Goal: Task Accomplishment & Management: Complete application form

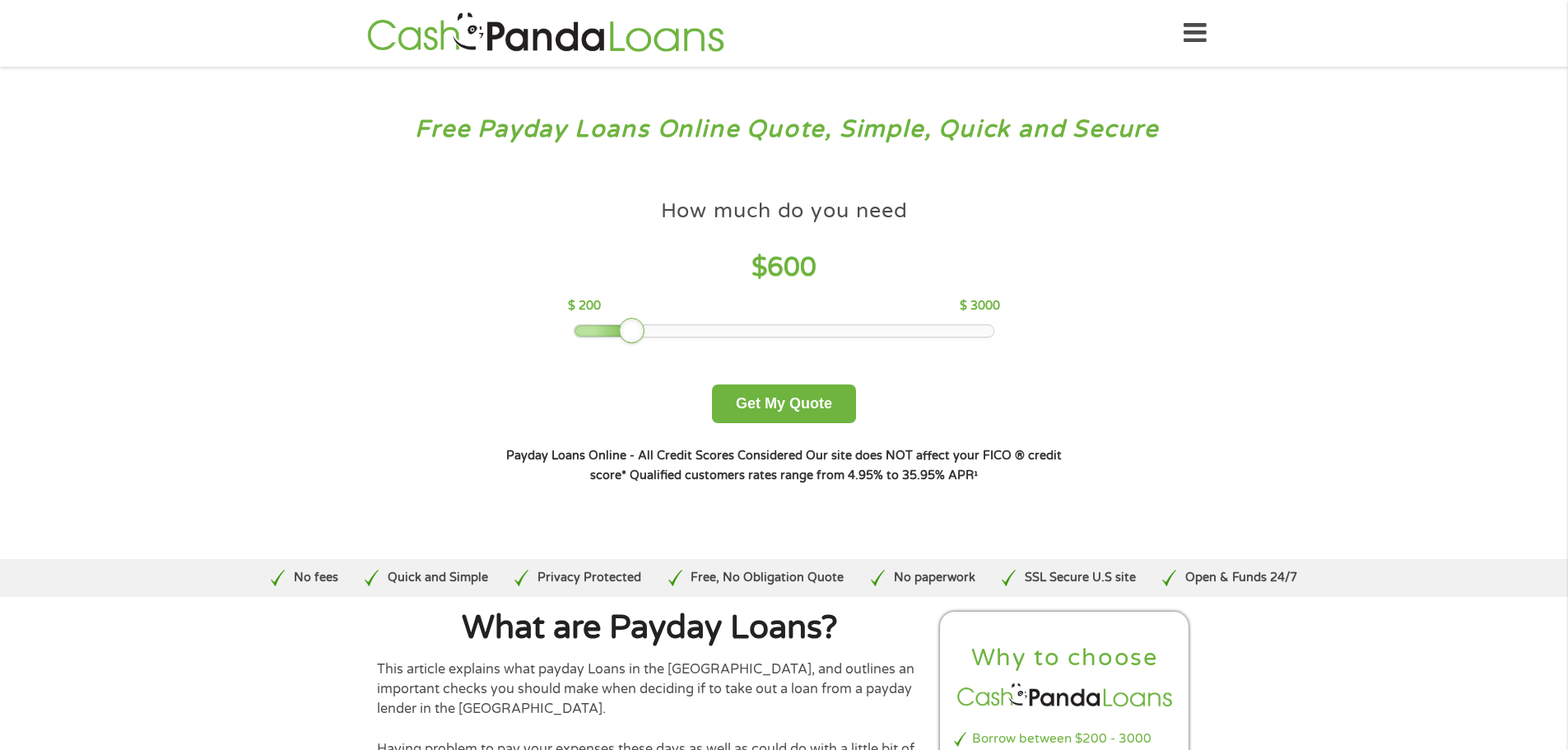
drag, startPoint x: 695, startPoint y: 330, endPoint x: 643, endPoint y: 312, distance: 55.0
click at [643, 312] on div "How much do you need $ 600 $ 200 $ 3000" at bounding box center [784, 264] width 432 height 146
click at [643, 312] on div "$ 200 $ 3000" at bounding box center [784, 306] width 432 height 18
drag, startPoint x: 631, startPoint y: 326, endPoint x: 620, endPoint y: 326, distance: 11.0
click at [620, 326] on div at bounding box center [618, 331] width 27 height 27
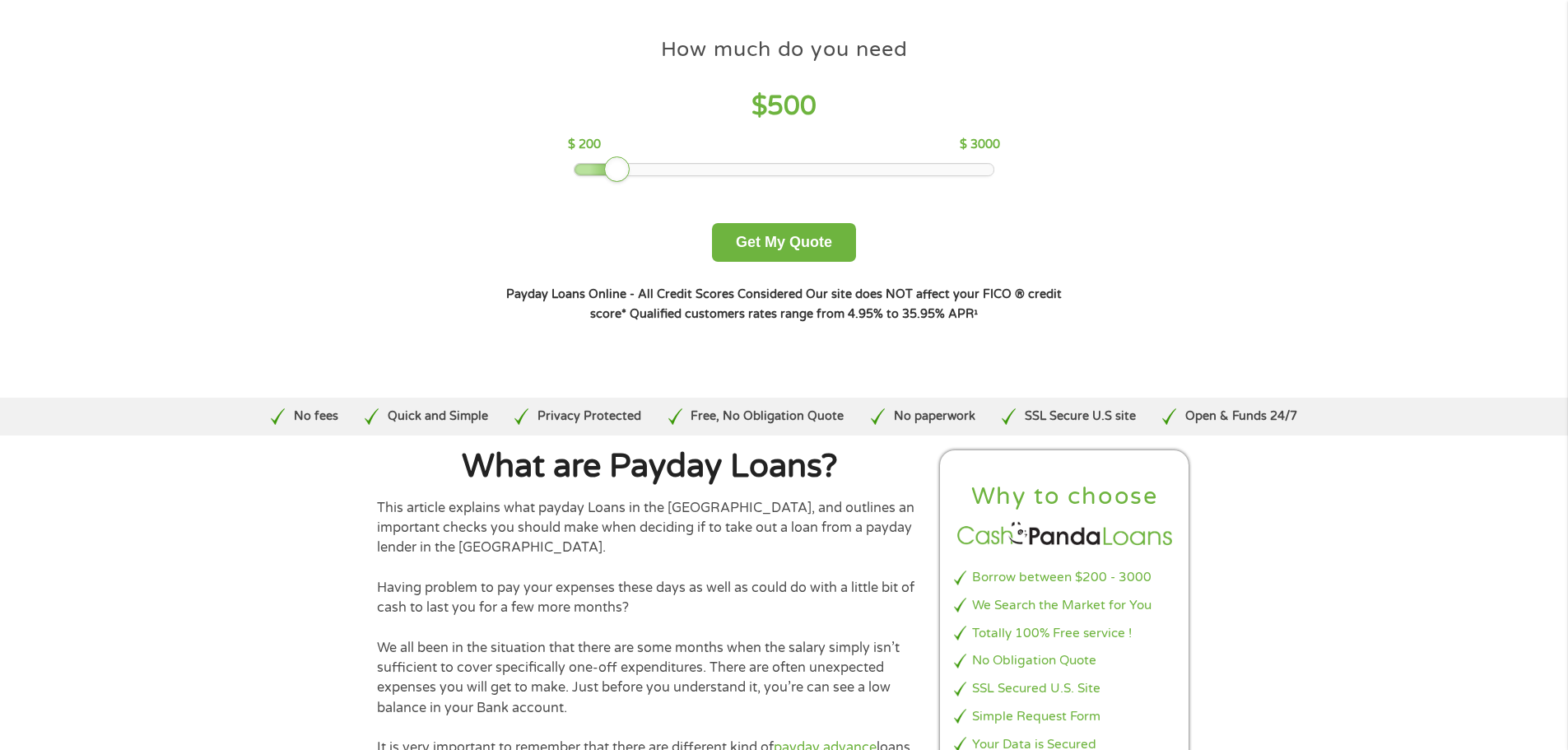
scroll to position [164, 0]
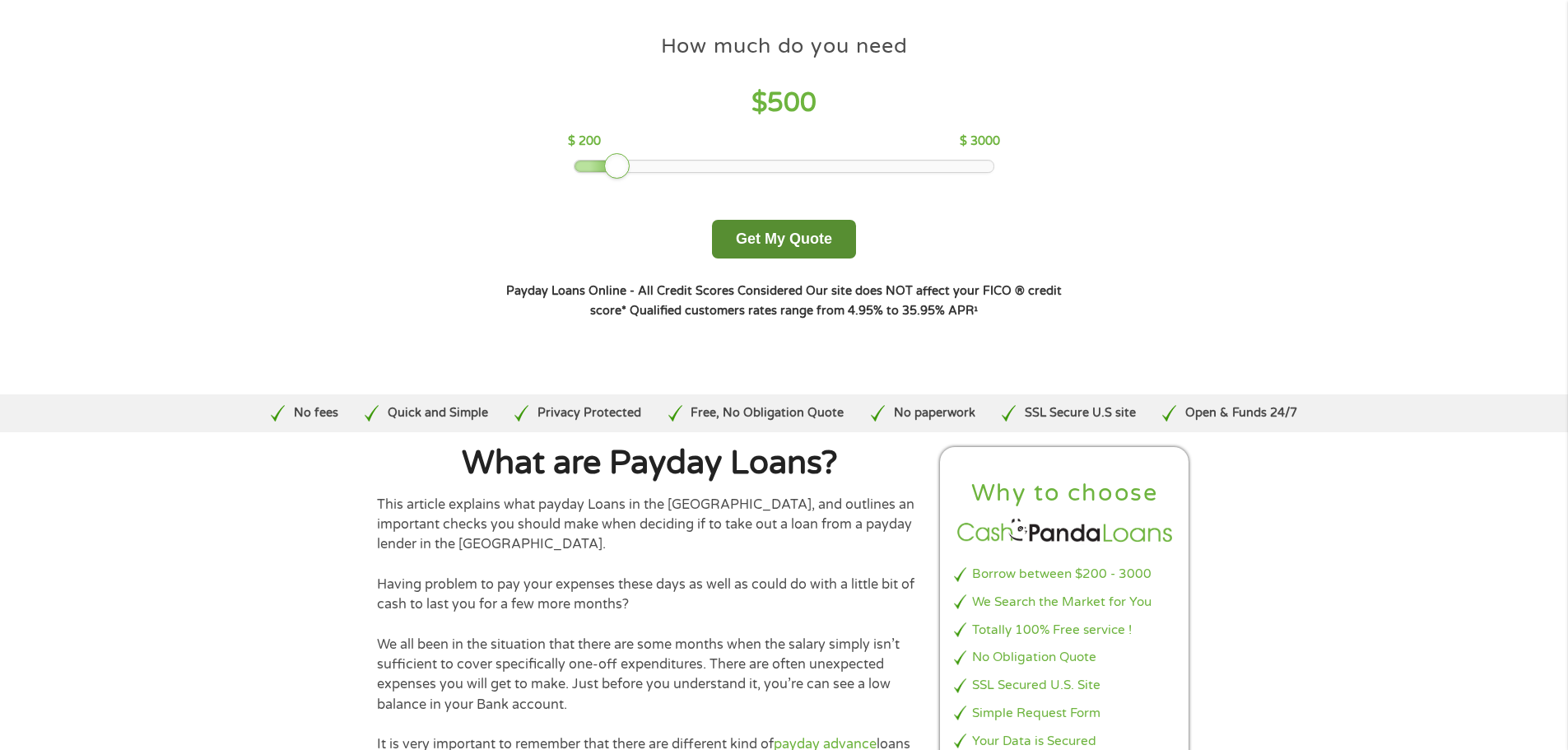
click at [788, 232] on button "Get My Quote" at bounding box center [784, 238] width 144 height 38
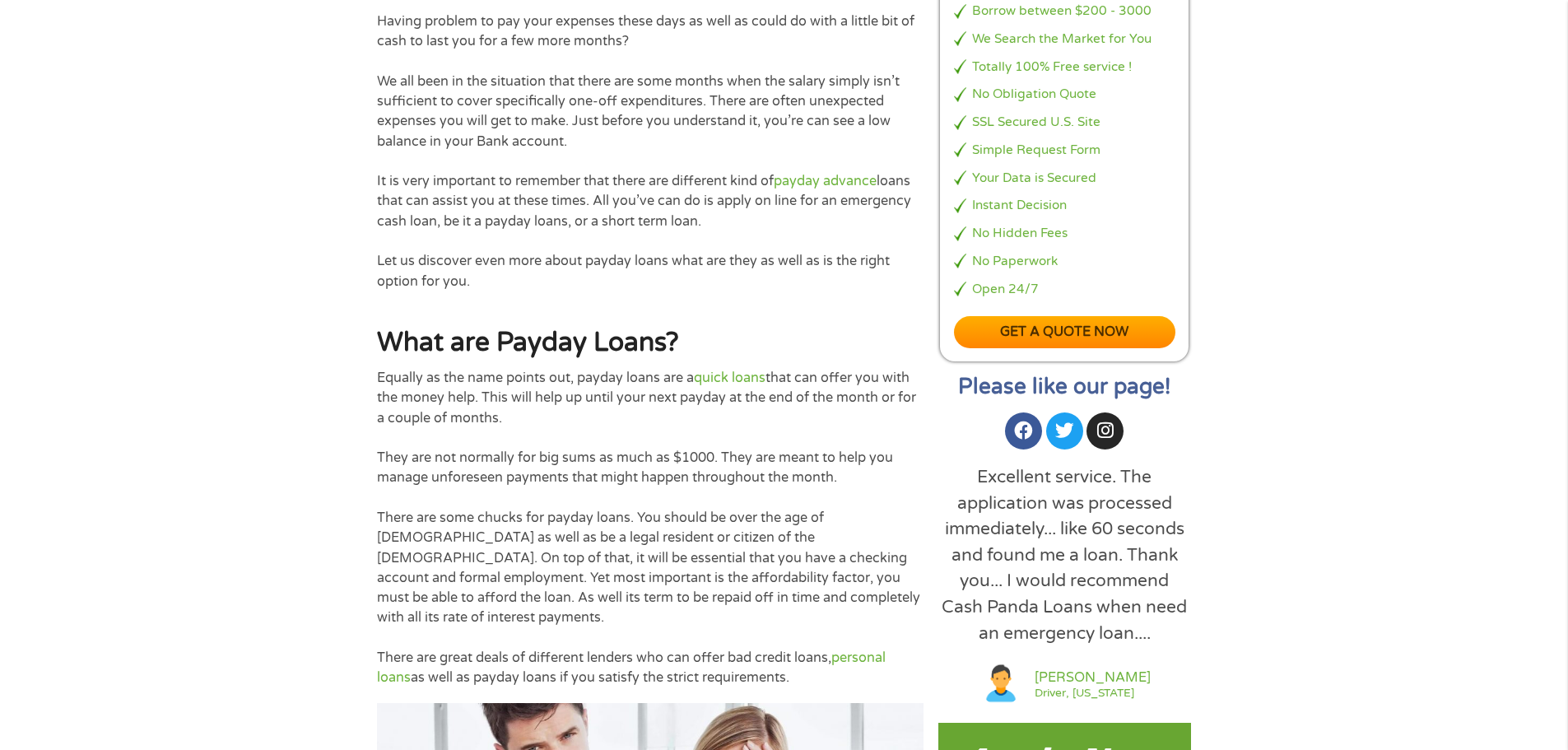
scroll to position [988, 0]
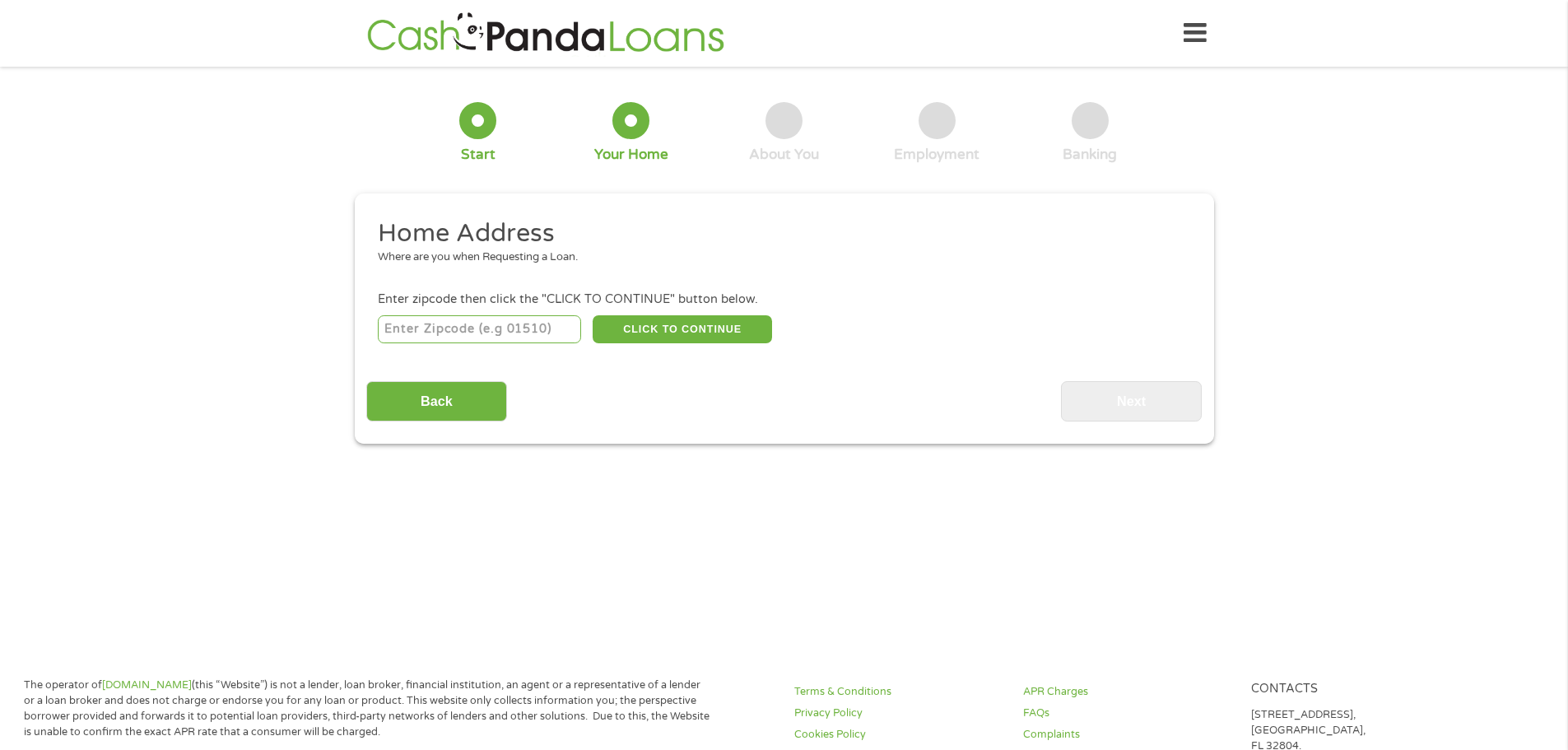
click at [430, 326] on input "number" at bounding box center [479, 329] width 203 height 28
type input "48239"
select select "Michigan"
click at [669, 323] on button "CLICK TO CONTINUE" at bounding box center [682, 329] width 179 height 28
type input "48239"
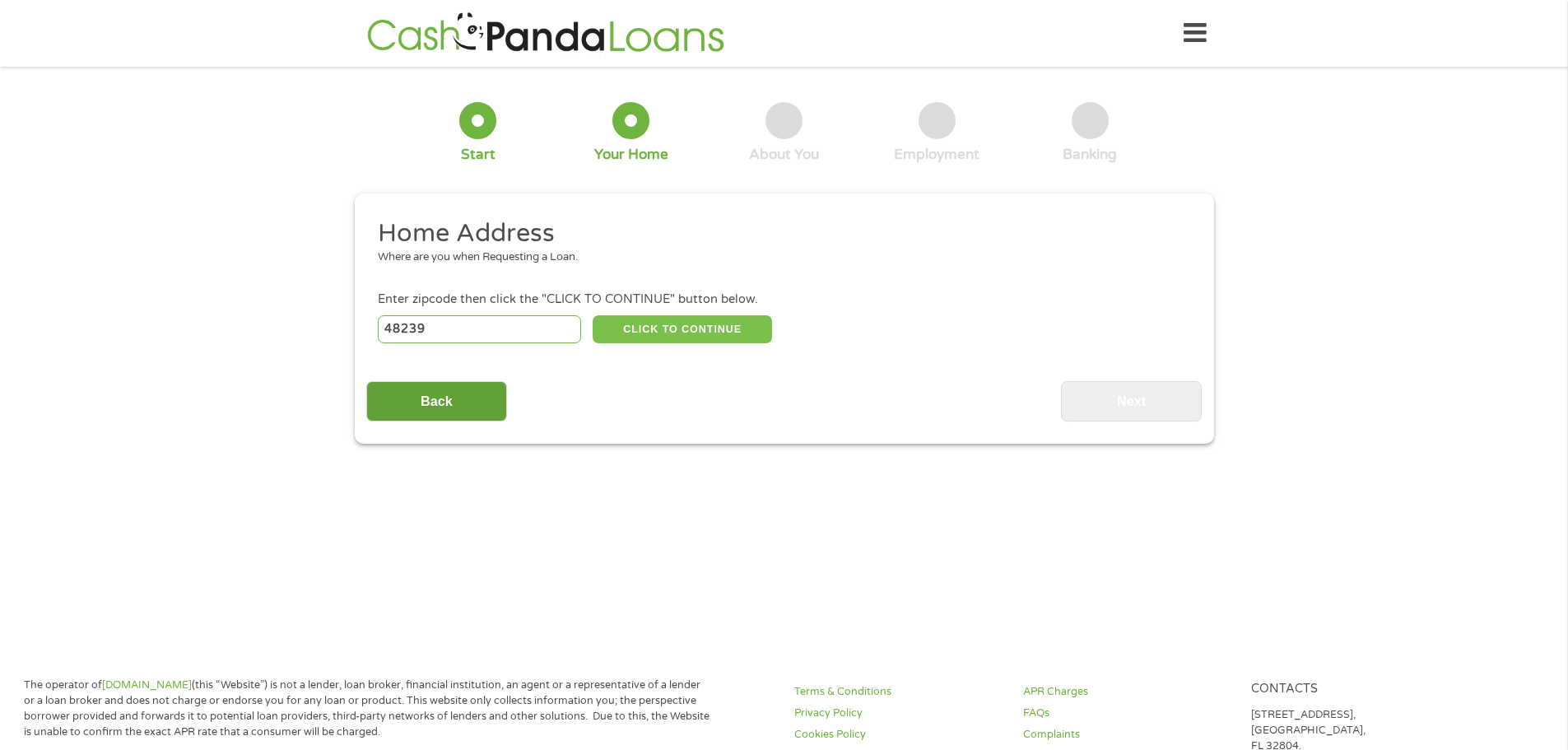
type input "Redford"
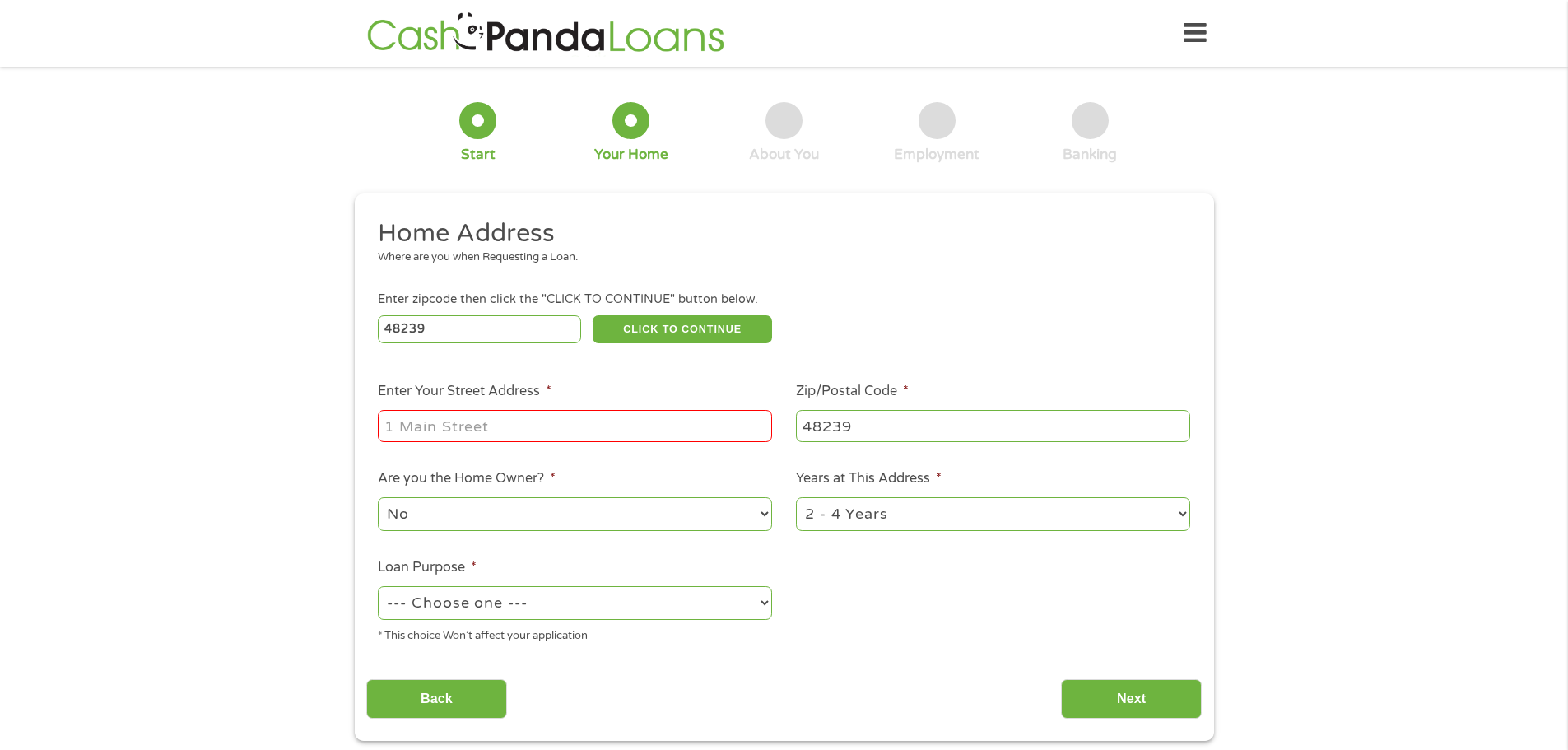
click at [414, 430] on input "Enter Your Street Address *" at bounding box center [575, 425] width 394 height 31
type input "14872 Aubrey"
click at [546, 607] on select "--- Choose one --- Pay Bills Debt Consolidation Home Improvement Major Purchase…" at bounding box center [575, 604] width 394 height 34
click at [377, 587] on select "--- Choose one --- Pay Bills Debt Consolidation Home Improvement Major Purchase…" at bounding box center [575, 604] width 394 height 34
click at [423, 567] on label "Loan Purpose *" at bounding box center [427, 567] width 99 height 17
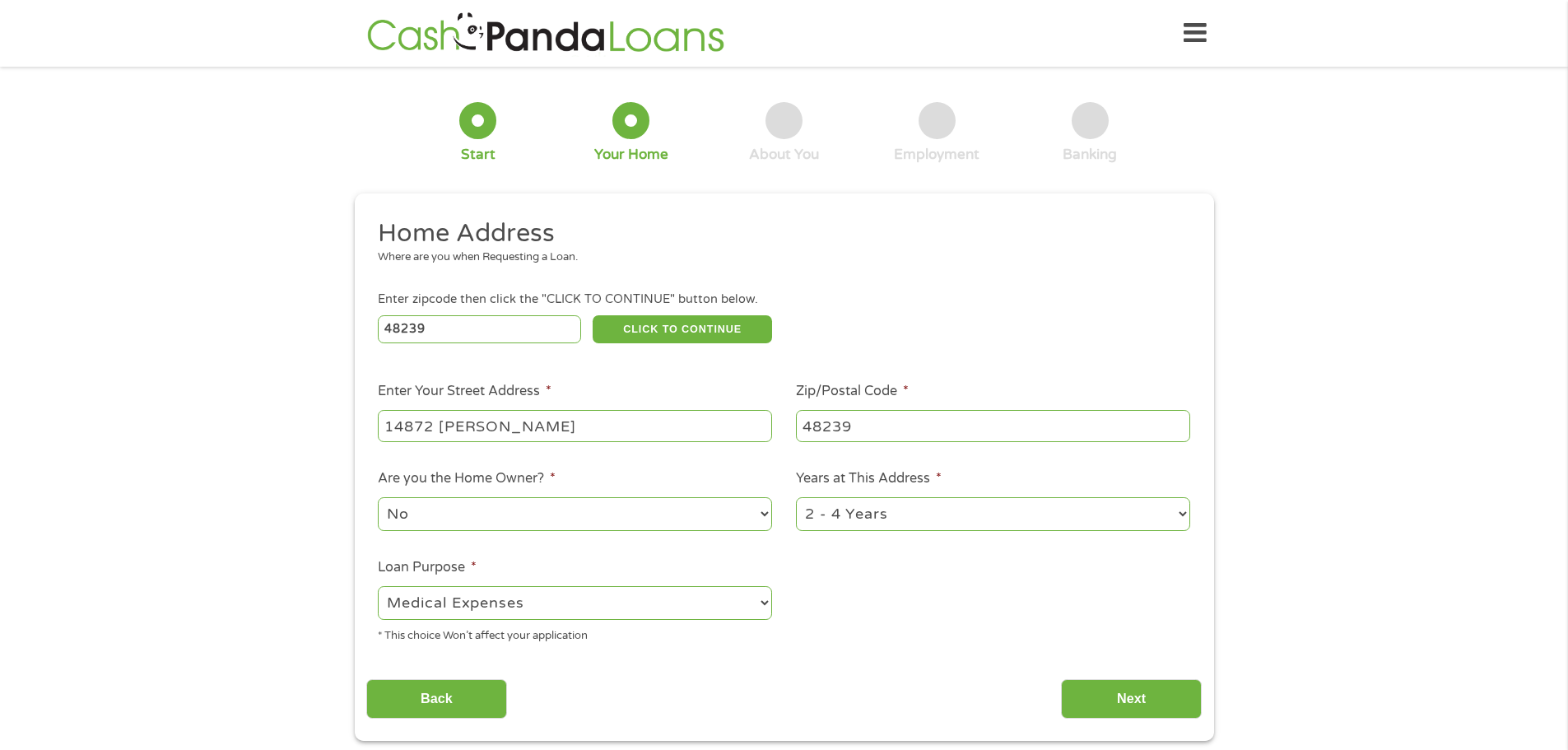
click at [423, 587] on select "--- Choose one --- Pay Bills Debt Consolidation Home Improvement Major Purchase…" at bounding box center [575, 604] width 394 height 34
click at [499, 599] on select "--- Choose one --- Pay Bills Debt Consolidation Home Improvement Major Purchase…" at bounding box center [575, 604] width 394 height 34
select select "other"
click at [377, 587] on select "--- Choose one --- Pay Bills Debt Consolidation Home Improvement Major Purchase…" at bounding box center [575, 604] width 394 height 34
click at [1162, 705] on input "Next" at bounding box center [1132, 699] width 141 height 40
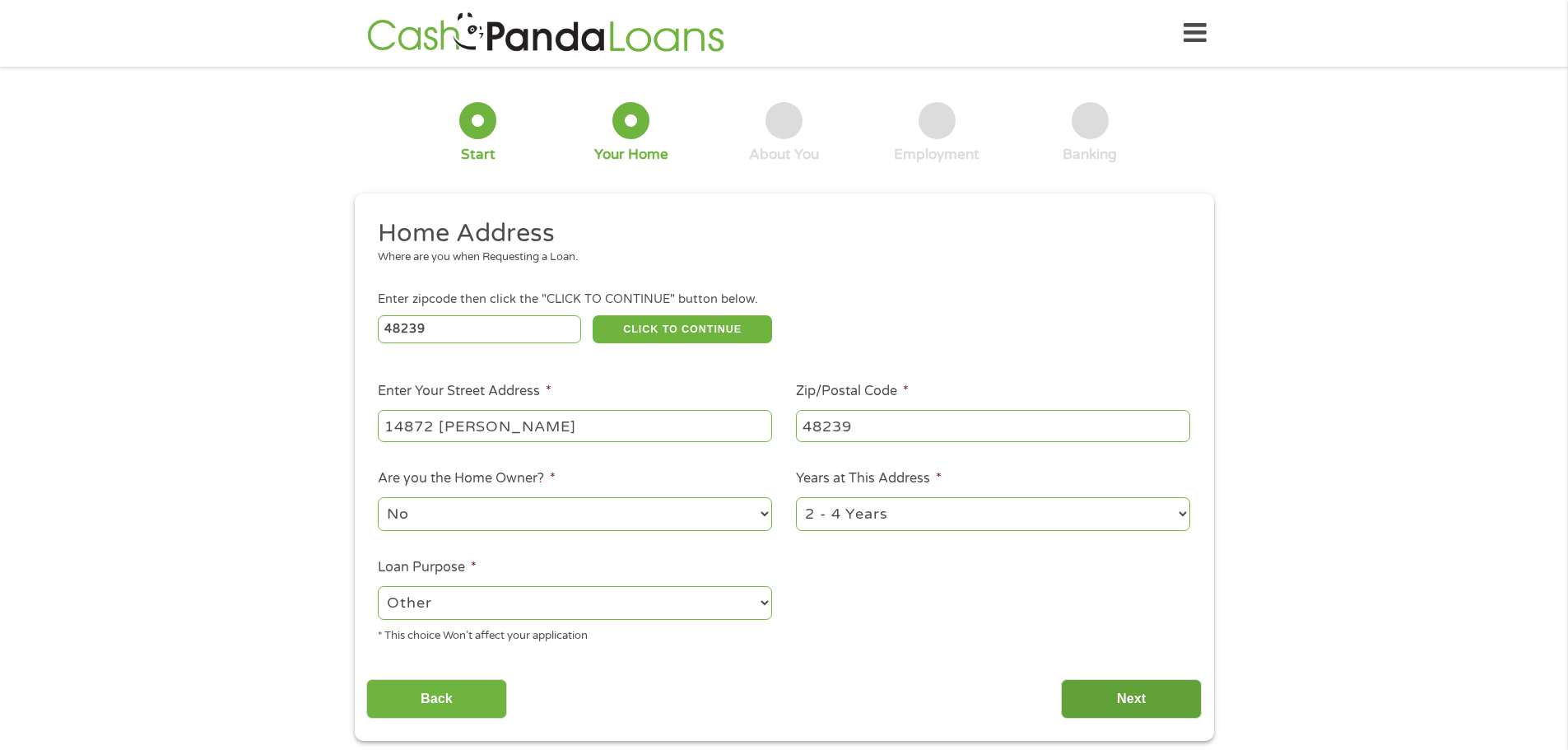
click at [1160, 705] on input "Next" at bounding box center [1132, 699] width 141 height 40
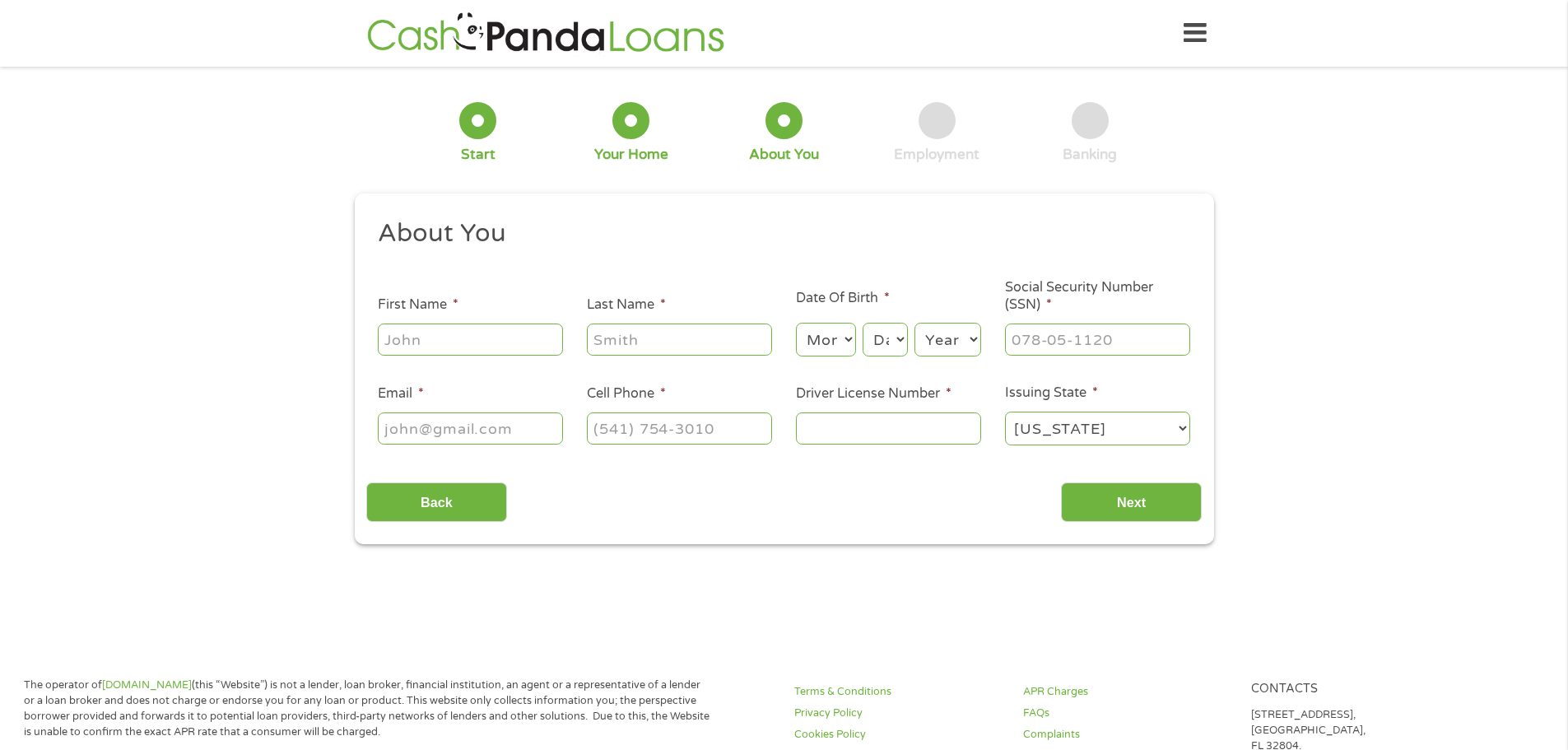
scroll to position [6, 6]
click at [464, 356] on div at bounding box center [470, 340] width 186 height 38
click at [461, 345] on input "First Name *" at bounding box center [470, 338] width 186 height 31
type input "JASON"
type input "M PANGMAN"
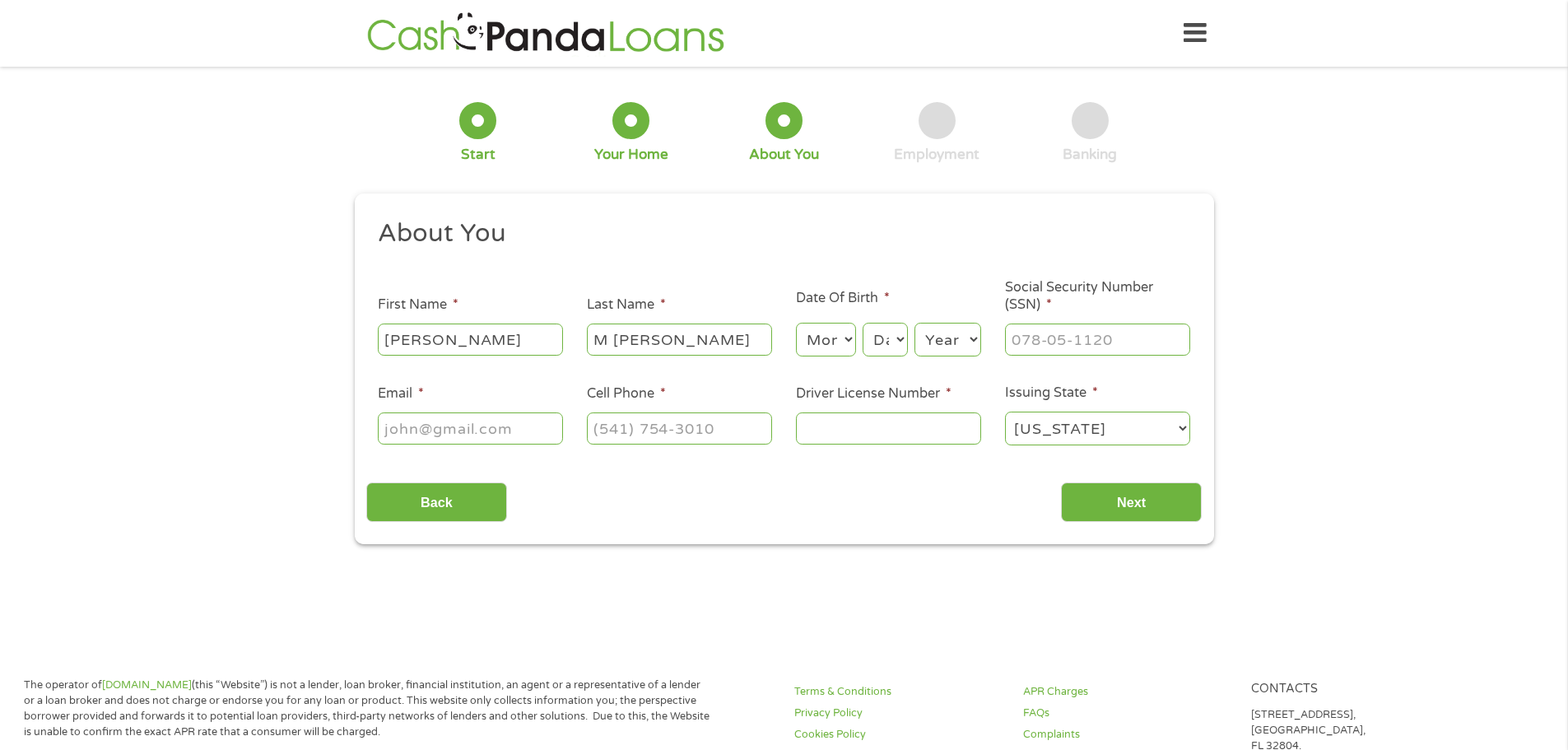
type input "JASON.PANGMAN@GMAIL.COM"
type input "(248) 292-1198"
click at [615, 336] on input "M PANGMAN" at bounding box center [680, 338] width 186 height 31
type input "PANGMAN"
click at [834, 339] on select "Month 1 2 3 4 5 6 7 8 9 10 11 12" at bounding box center [825, 340] width 60 height 34
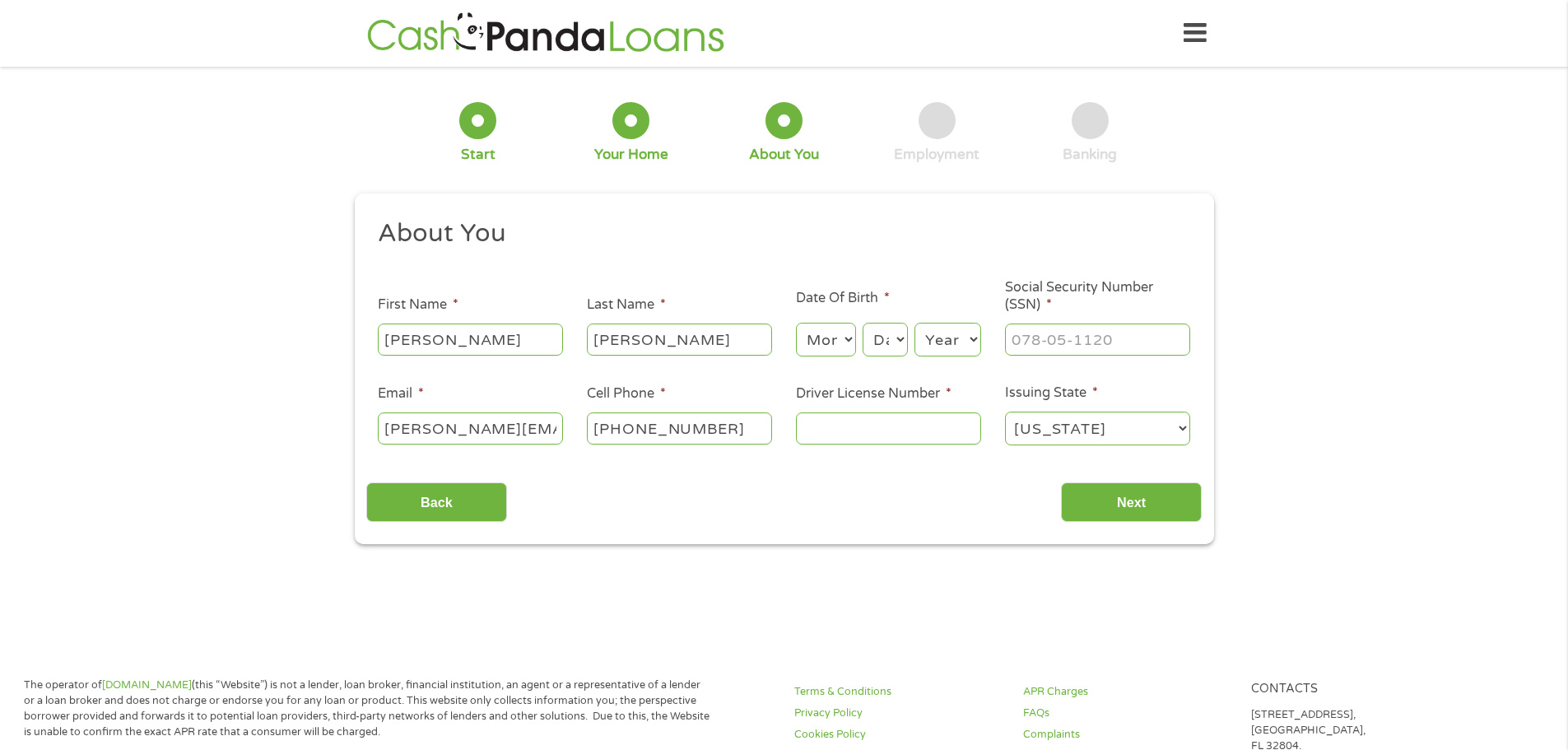
select select "3"
click at [796, 323] on select "Month 1 2 3 4 5 6 7 8 9 10 11 12" at bounding box center [825, 340] width 60 height 34
click at [902, 339] on select "Day 1 2 3 4 5 6 7 8 9 10 11 12 13 14 15 16 17 18 19 20 21 22 23 24 25 26 27 28 …" at bounding box center [885, 340] width 45 height 34
select select "1"
click at [863, 323] on select "Day 1 2 3 4 5 6 7 8 9 10 11 12 13 14 15 16 17 18 19 20 21 22 23 24 25 26 27 28 …" at bounding box center [885, 340] width 45 height 34
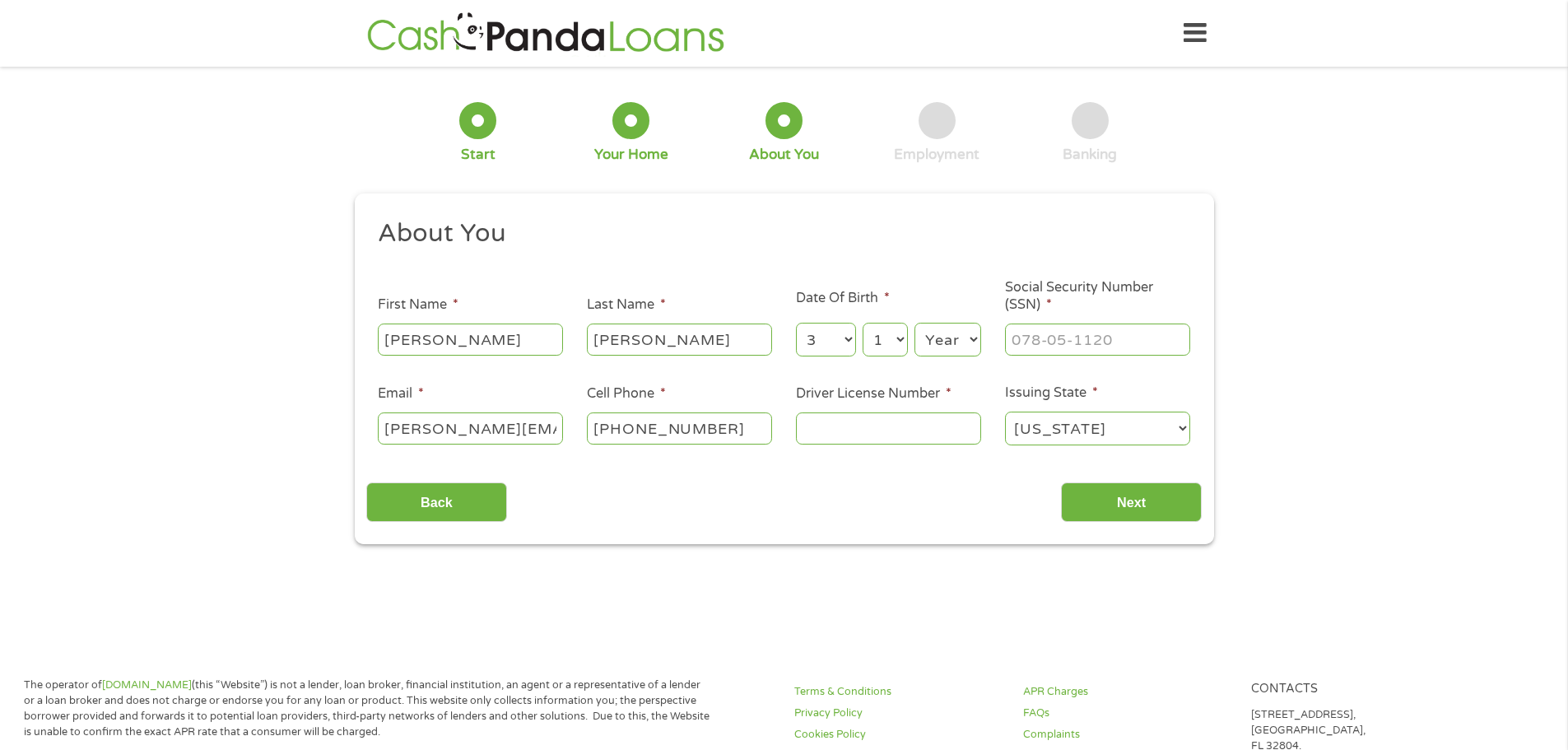
click at [955, 339] on select "Year 2007 2006 2005 2004 2003 2002 2001 2000 1999 1998 1997 1996 1995 1994 1993…" at bounding box center [948, 340] width 67 height 34
select select "1980"
click at [915, 323] on select "Year 2007 2006 2005 2004 2003 2002 2001 2000 1999 1998 1997 1996 1995 1994 1993…" at bounding box center [948, 340] width 67 height 34
click at [874, 439] on input "Driver License Number *" at bounding box center [889, 428] width 186 height 31
type input "p525373603159"
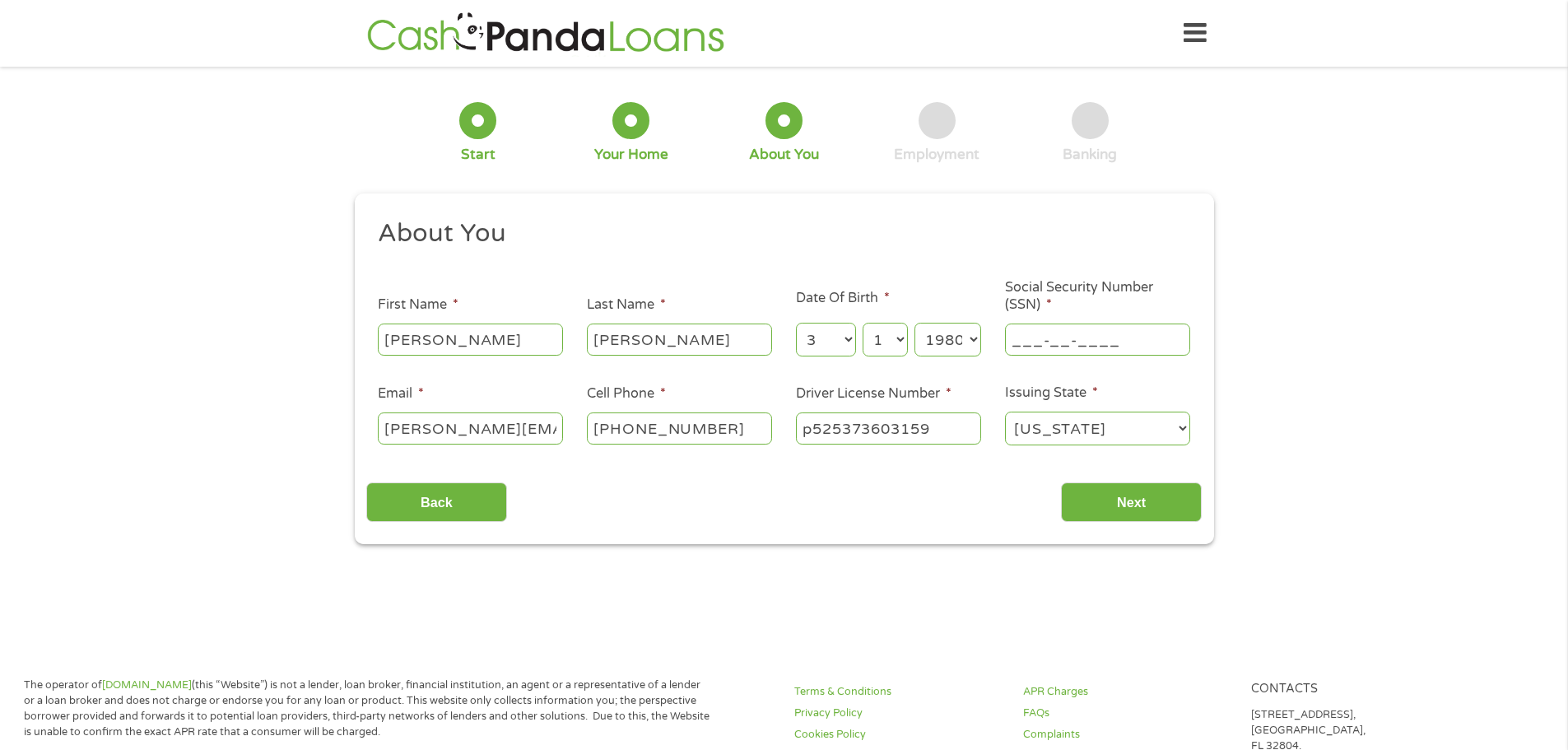
click at [1074, 334] on input "___-__-____" at bounding box center [1098, 338] width 186 height 31
type input "400-19-2863"
click at [1150, 496] on input "Next" at bounding box center [1132, 503] width 141 height 40
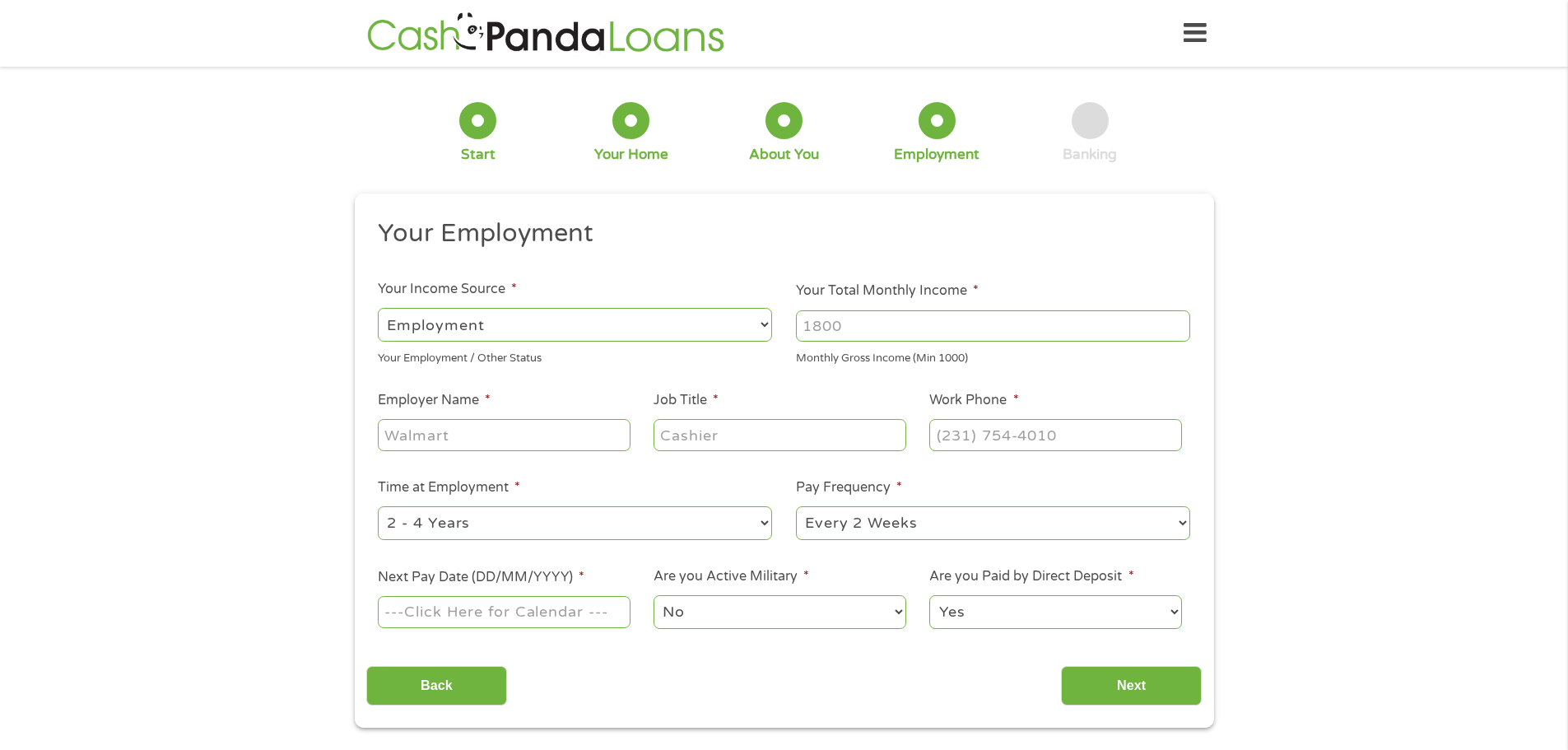
click at [522, 333] on select "--- Choose one --- Employment Self Employed Benefits" at bounding box center [575, 325] width 394 height 34
click at [377, 308] on select "--- Choose one --- Employment Self Employed Benefits" at bounding box center [575, 325] width 394 height 34
click at [893, 325] on input "Your Total Monthly Income *" at bounding box center [993, 326] width 394 height 31
type input "11000"
click at [439, 440] on input "Employer Name *" at bounding box center [503, 434] width 252 height 31
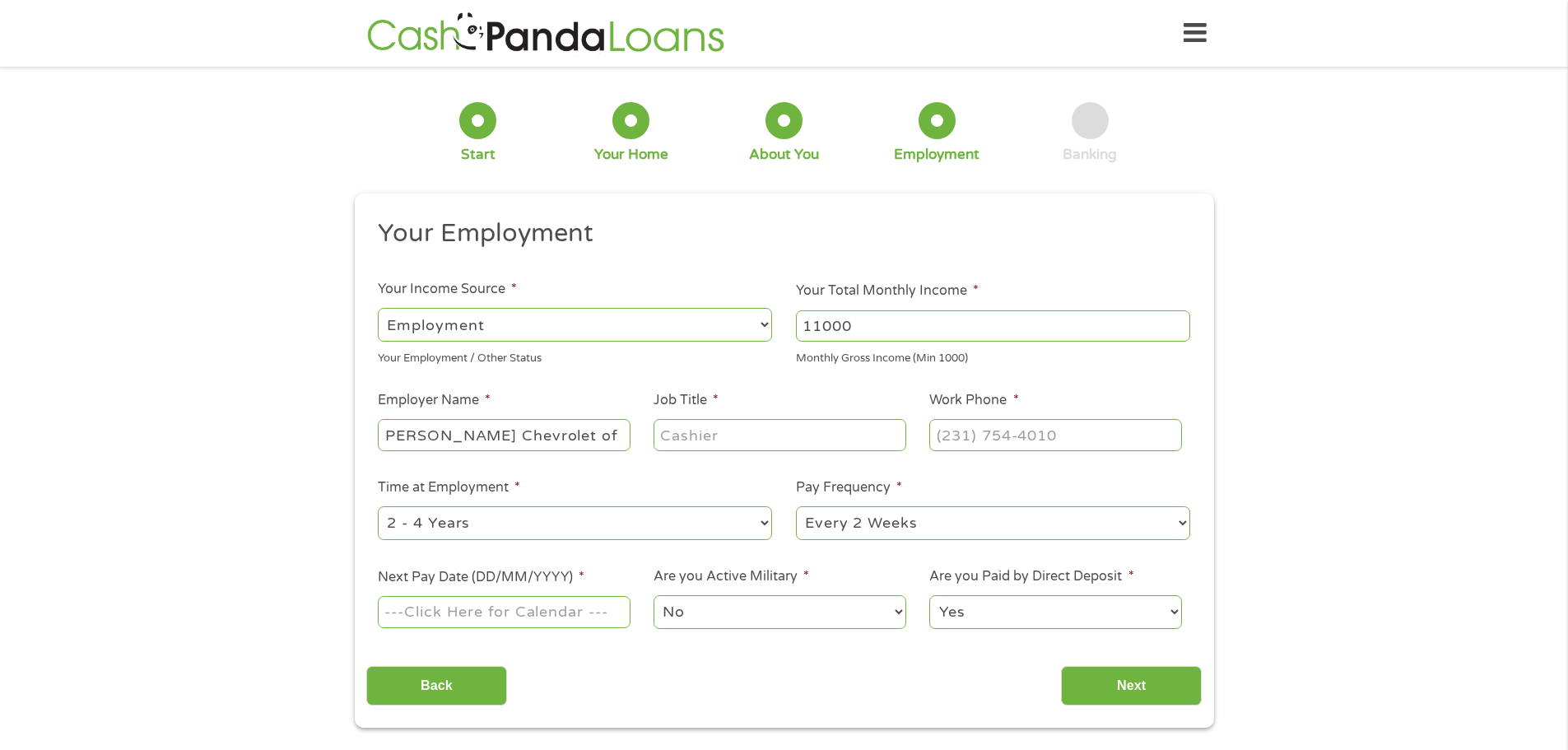
scroll to position [0, 23]
type input "Lafontaine Chevrolet of Plymouth"
drag, startPoint x: 380, startPoint y: 207, endPoint x: 564, endPoint y: 396, distance: 263.8
click at [564, 396] on div "This field is hidden when viewing the form gclid CjwKCAjwxrLHBhA2EiwAu9EdM1A0XA…" at bounding box center [784, 461] width 859 height 535
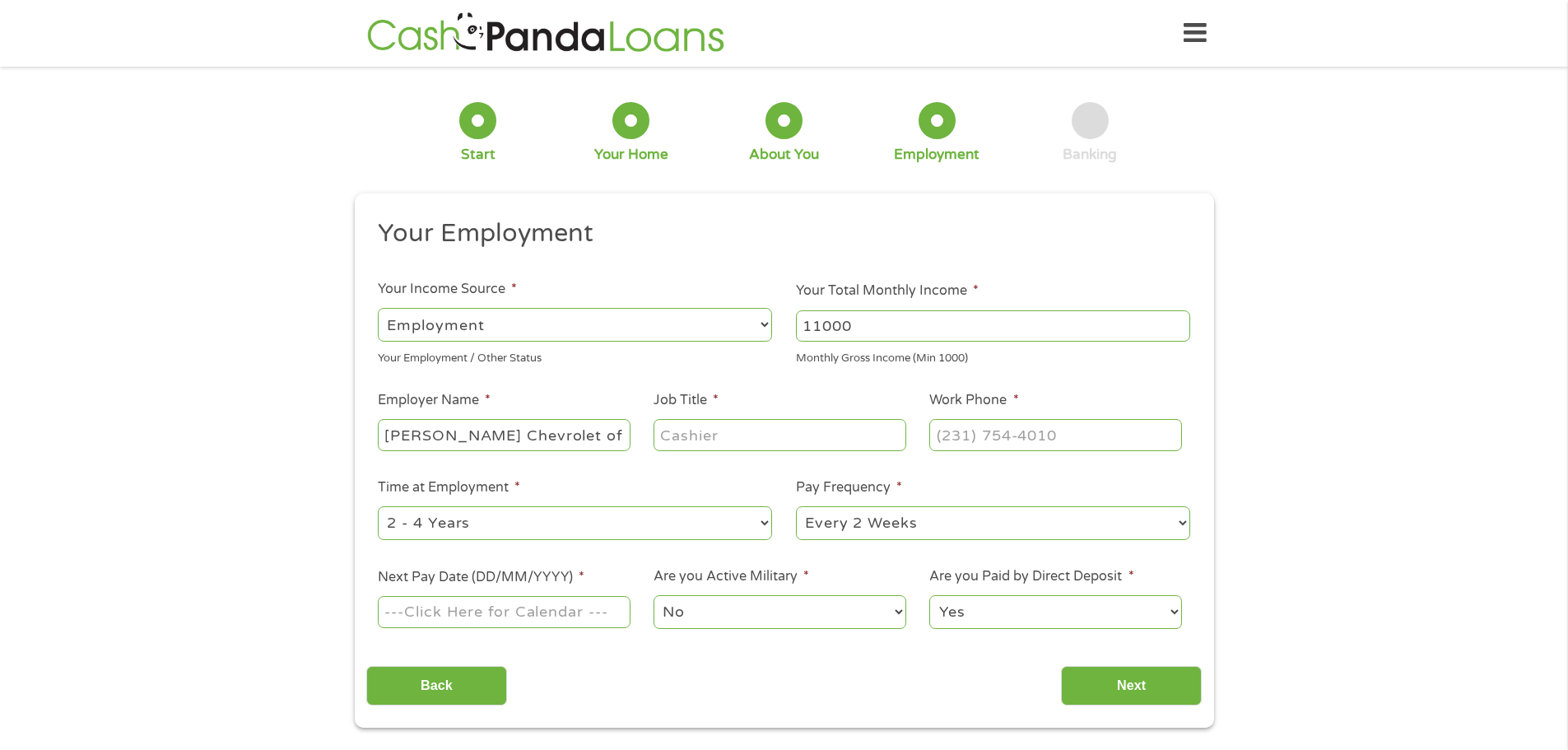
click at [760, 454] on ul "Your Employment Your Income Source * --- Choose one --- Employment Self Employe…" at bounding box center [784, 431] width 835 height 427
click at [718, 429] on input "Job Title *" at bounding box center [779, 434] width 252 height 31
type input "sales consultant"
click at [1006, 437] on input "(___) ___-____" at bounding box center [1055, 434] width 252 height 31
type input "(734) 737-2445"
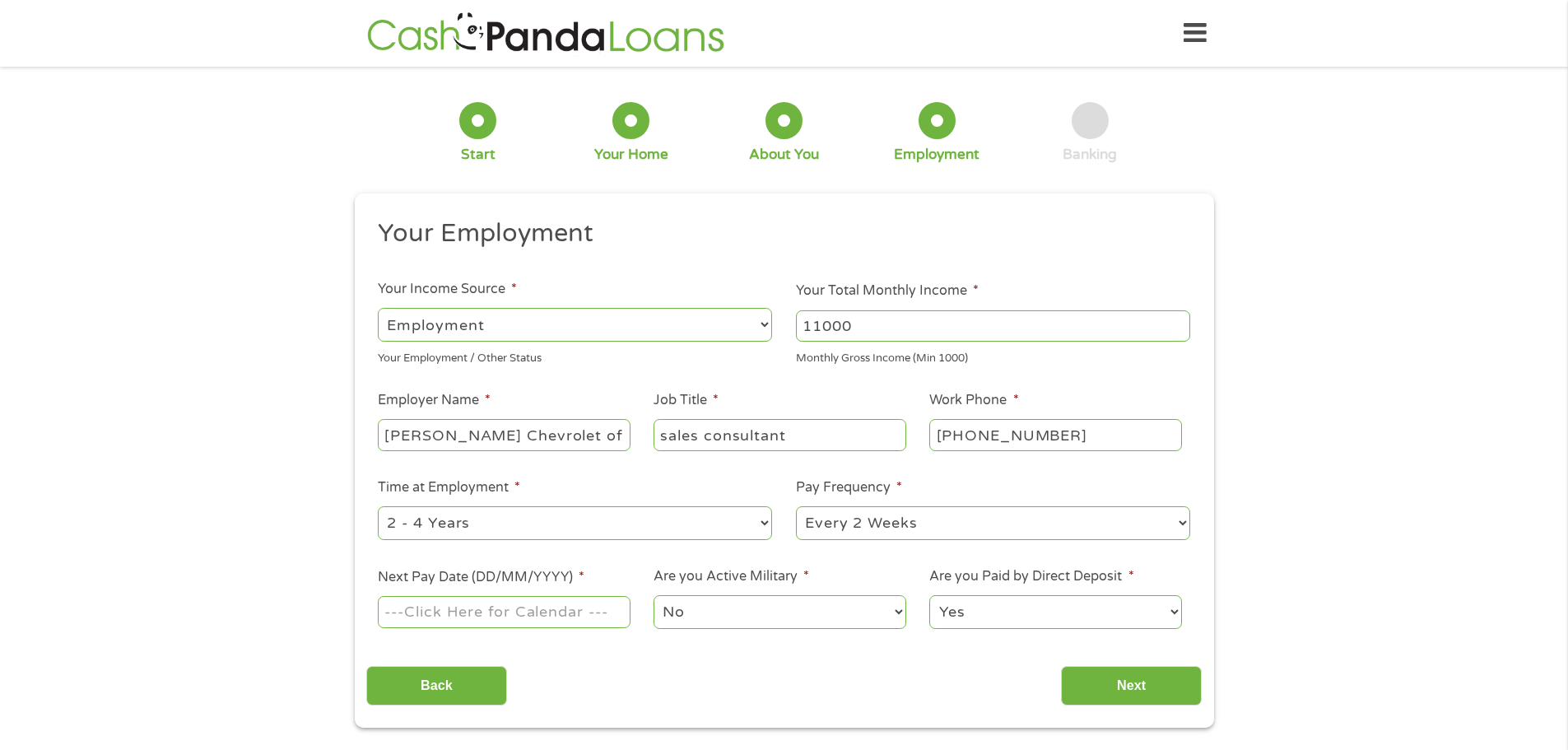
click at [934, 521] on select "--- Choose one --- Every 2 Weeks Every Week Monthly Semi-Monthly" at bounding box center [993, 523] width 394 height 34
select select "weekly"
click at [796, 506] on select "--- Choose one --- Every 2 Weeks Every Week Monthly Semi-Monthly" at bounding box center [993, 523] width 394 height 34
click at [461, 606] on input "Next Pay Date (DD/MM/YYYY) *" at bounding box center [503, 612] width 252 height 31
type input "24/10/2025"
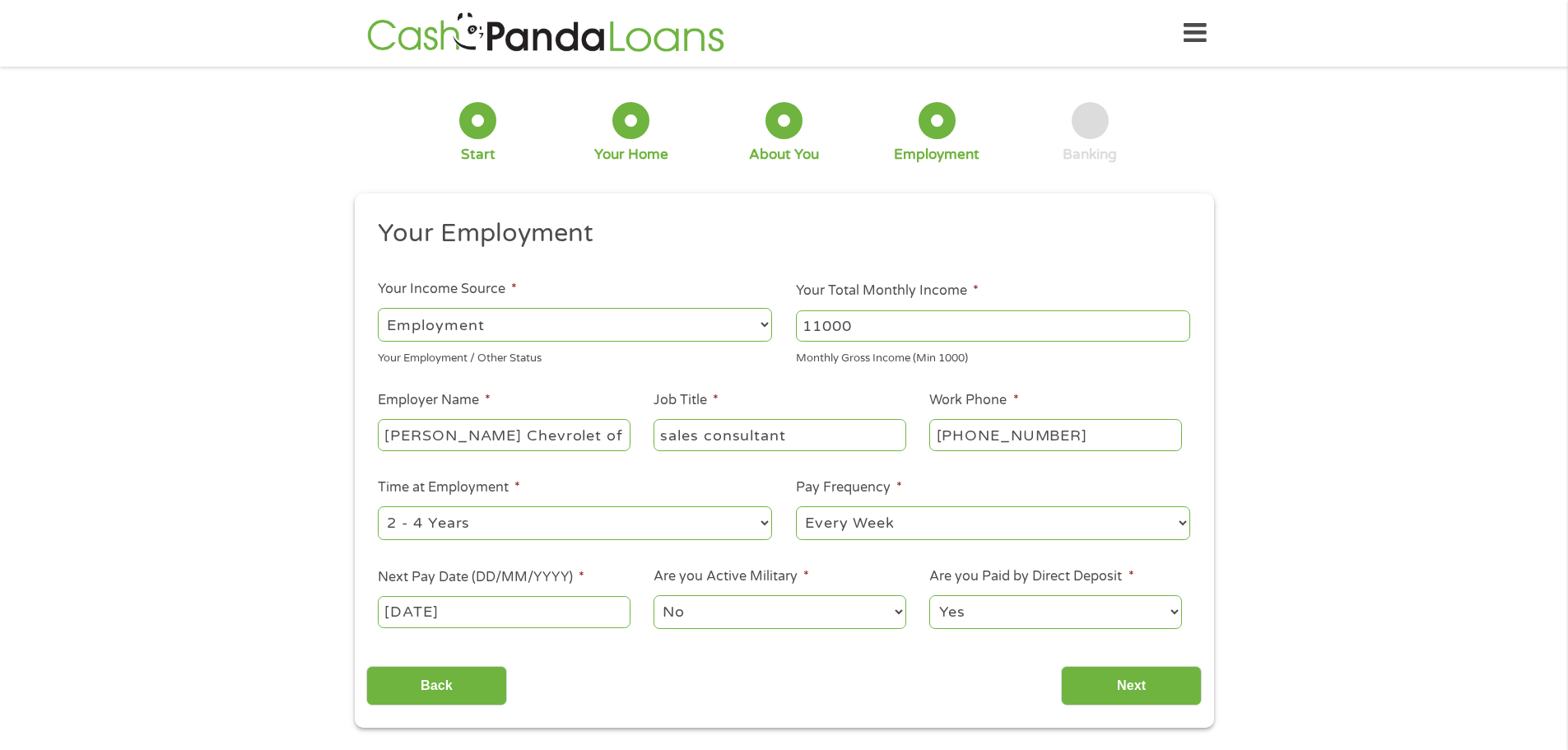
click at [1156, 601] on select "Yes No" at bounding box center [1055, 612] width 252 height 34
click at [1103, 679] on input "Next" at bounding box center [1132, 686] width 141 height 40
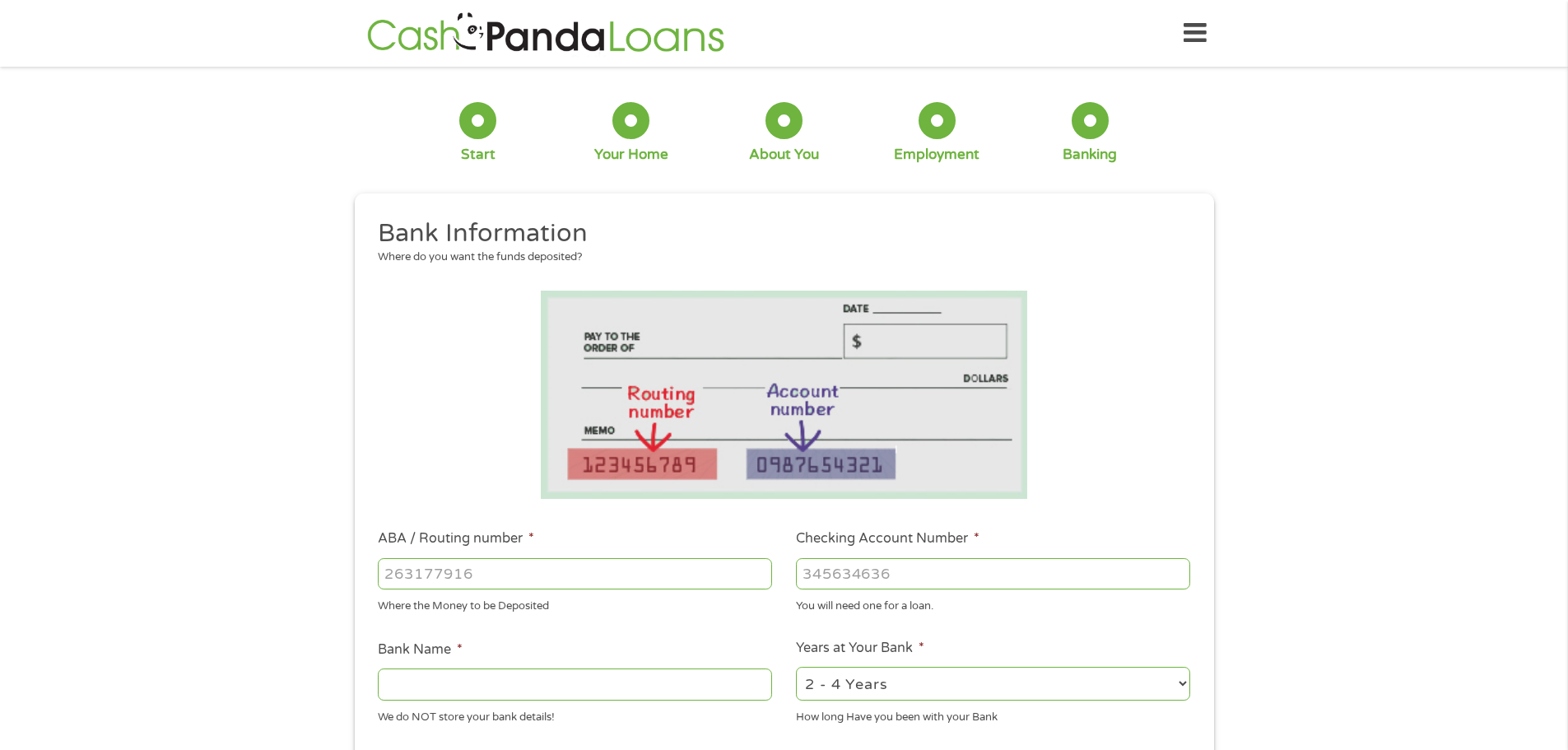
click at [1024, 688] on select "2 - 4 Years 6 - 12 Months 1 - 2 Years Over 4 Years" at bounding box center [993, 684] width 394 height 34
select select "12months"
click at [796, 667] on select "2 - 4 Years 6 - 12 Months 1 - 2 Years Over 4 Years" at bounding box center [993, 684] width 394 height 34
click at [429, 579] on input "ABA / Routing number *" at bounding box center [575, 573] width 394 height 31
type input "072405455"
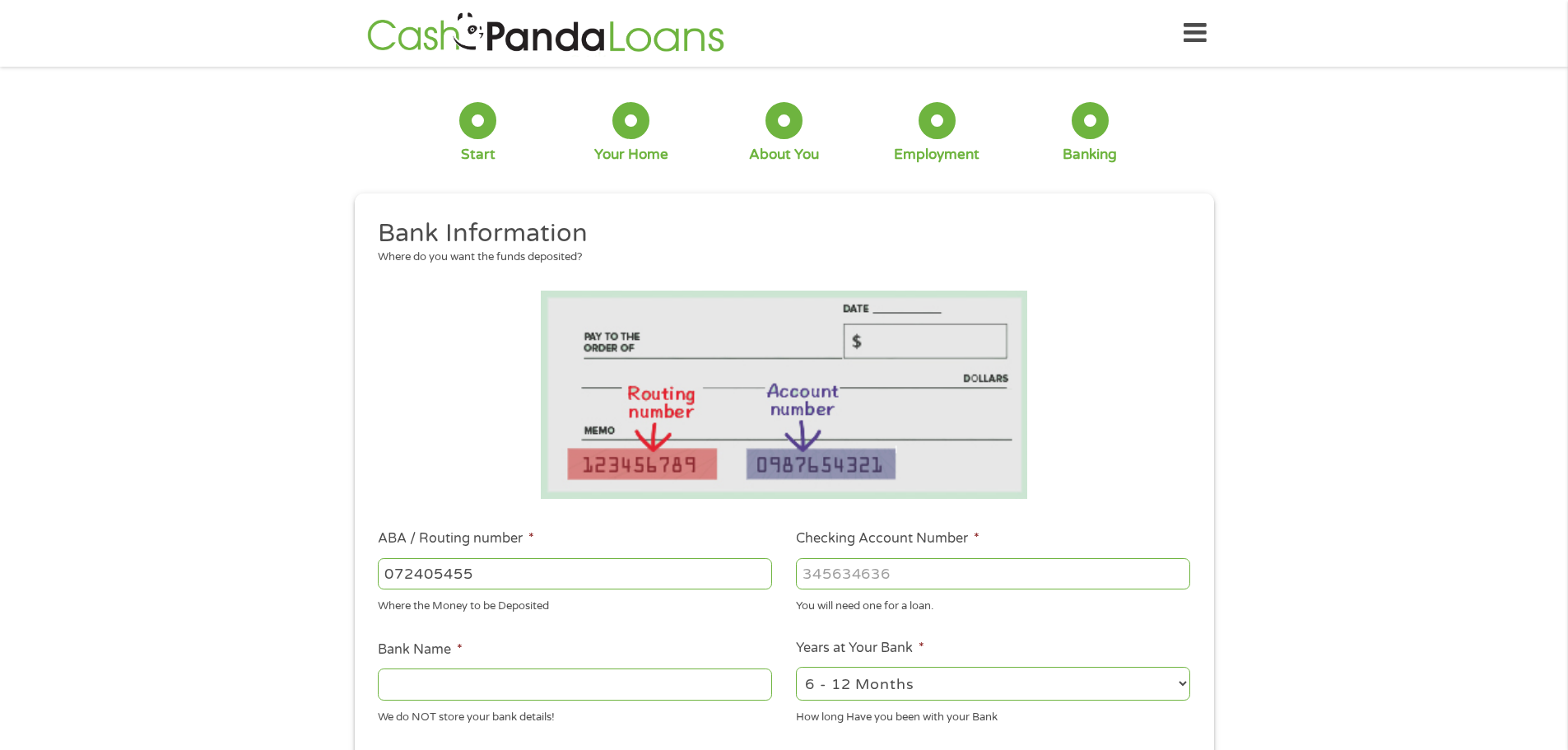
type input "FIFTH THIRD BANK"
type input "072405455"
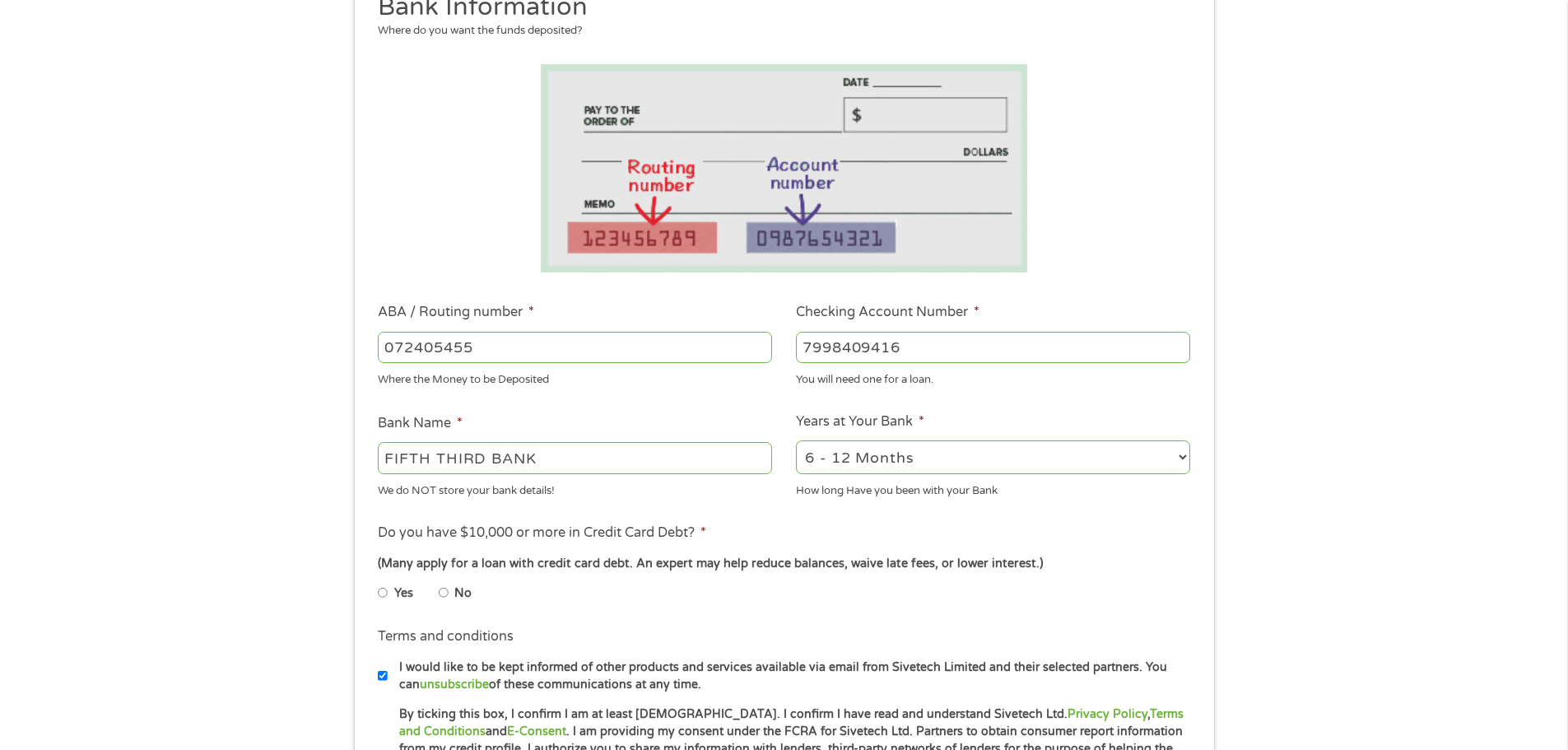
scroll to position [247, 0]
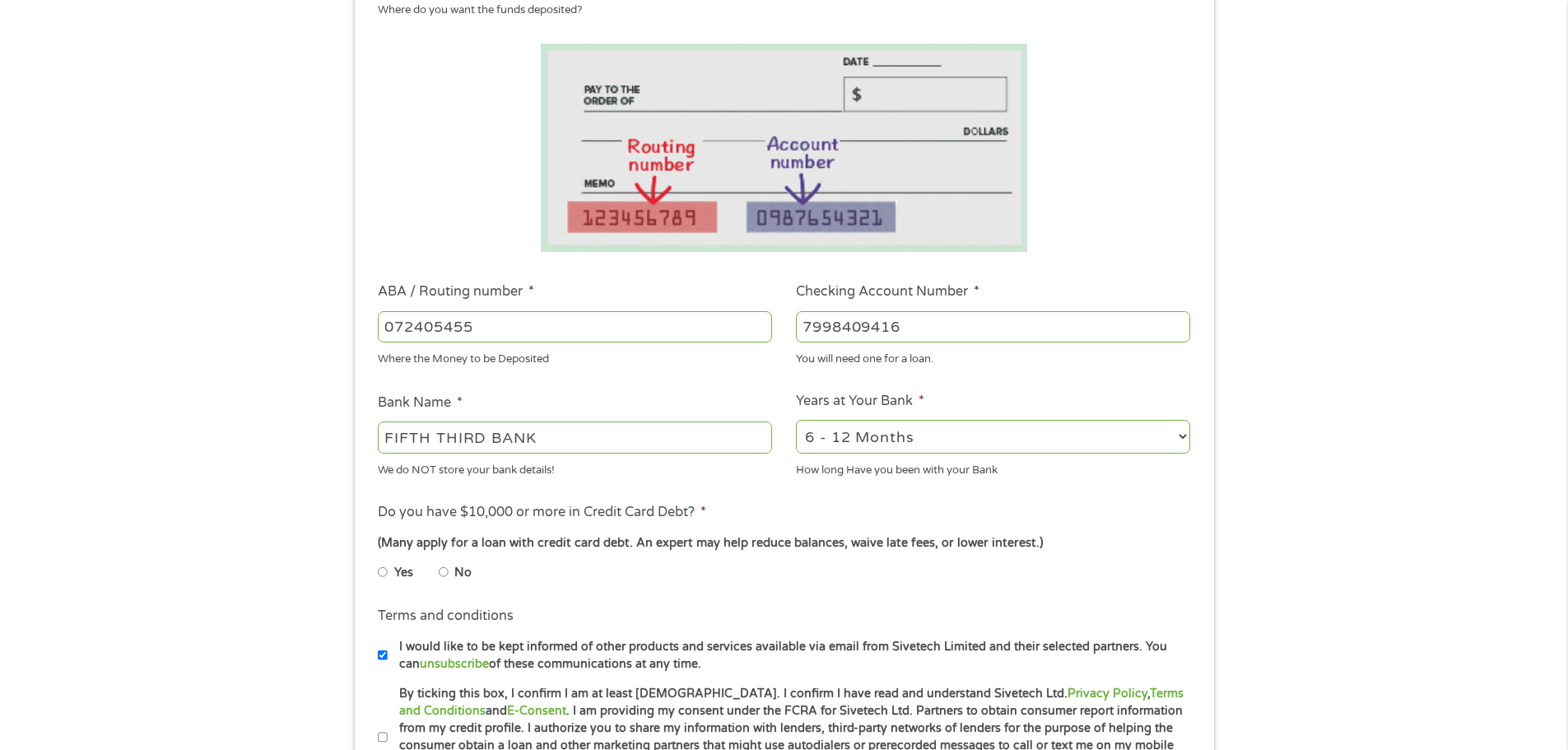
type input "7998409416"
click at [442, 570] on input "No" at bounding box center [444, 572] width 10 height 27
radio input "true"
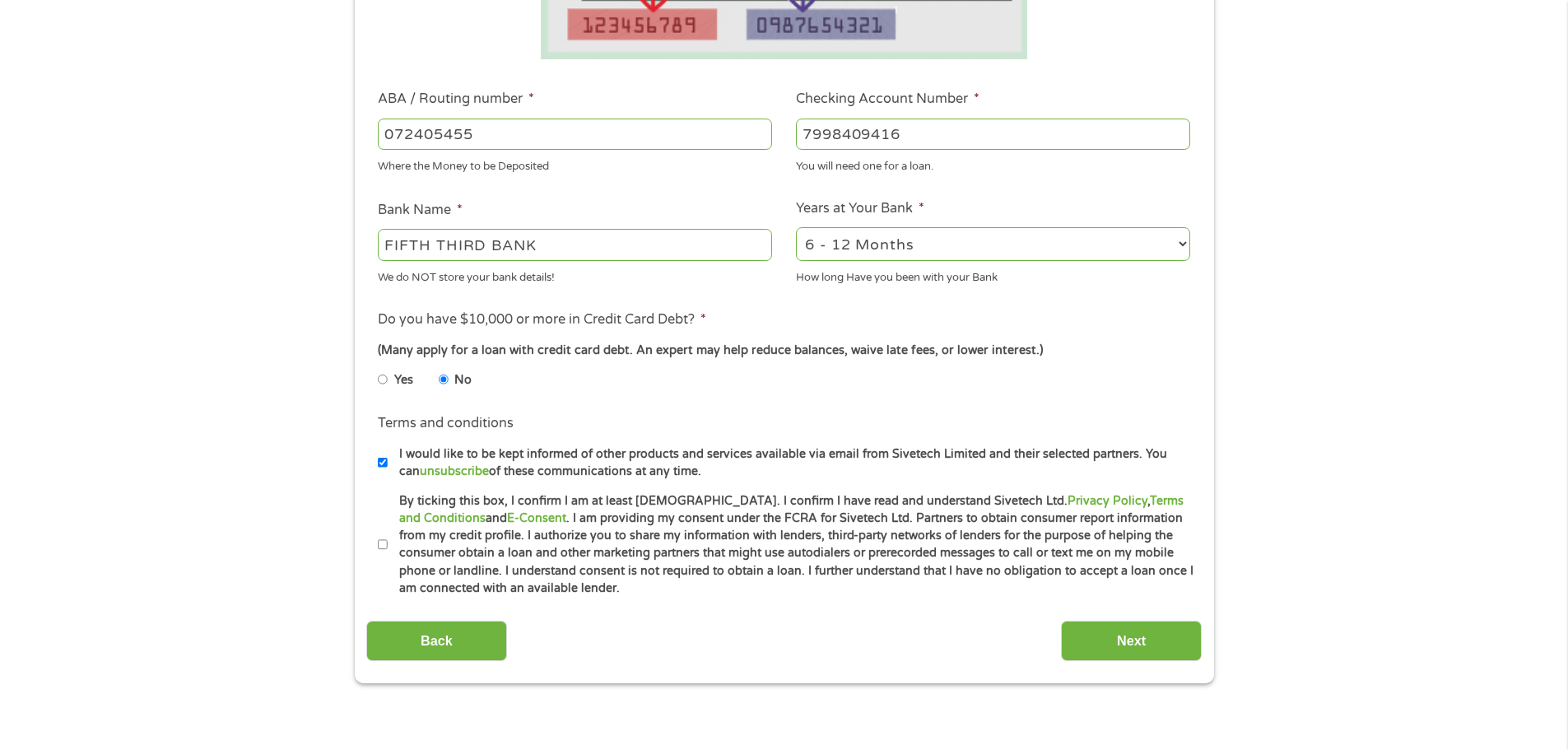
scroll to position [494, 0]
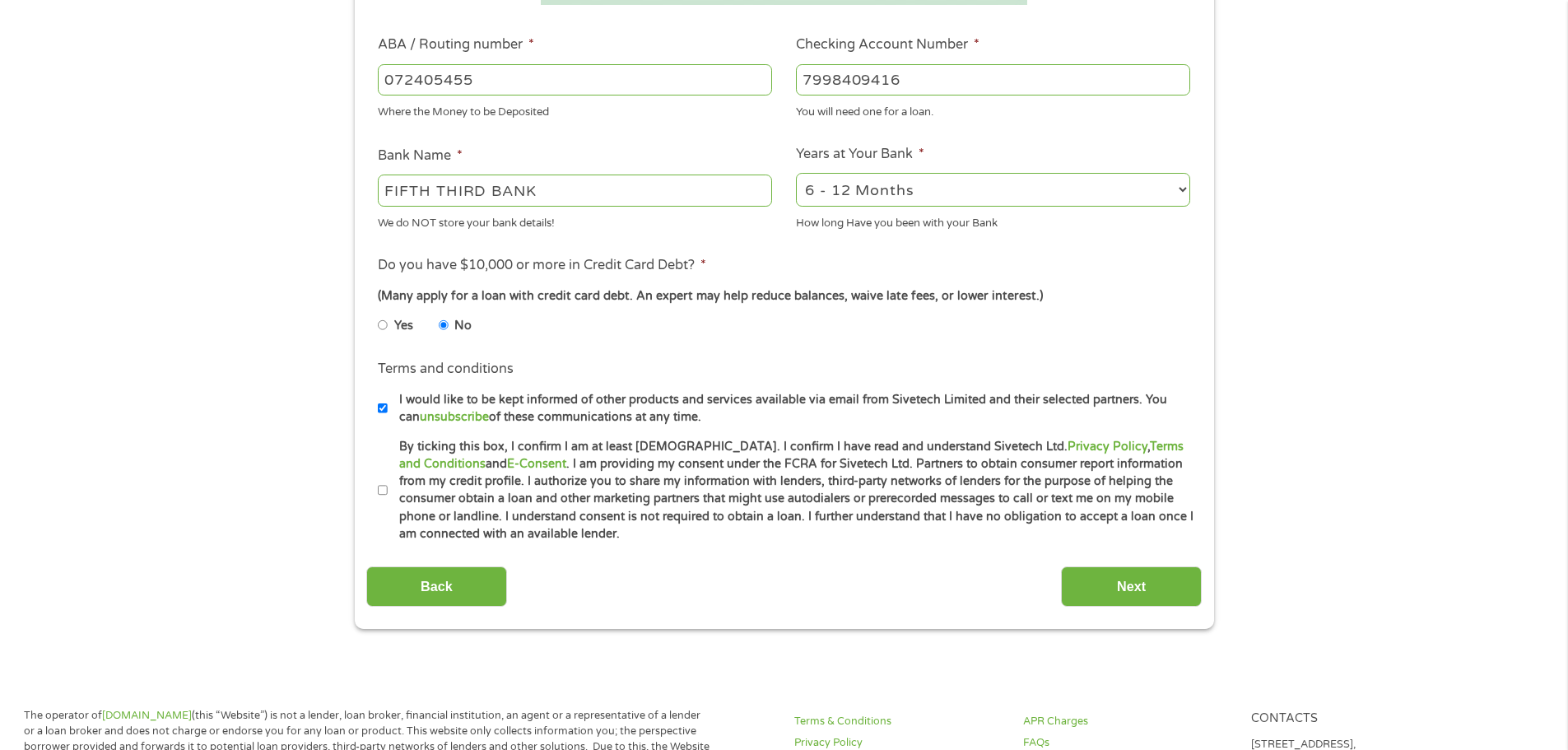
click at [381, 406] on input "I would like to be kept informed of other products and services available via e…" at bounding box center [382, 409] width 10 height 27
checkbox input "false"
click at [1142, 579] on input "Next" at bounding box center [1132, 587] width 141 height 40
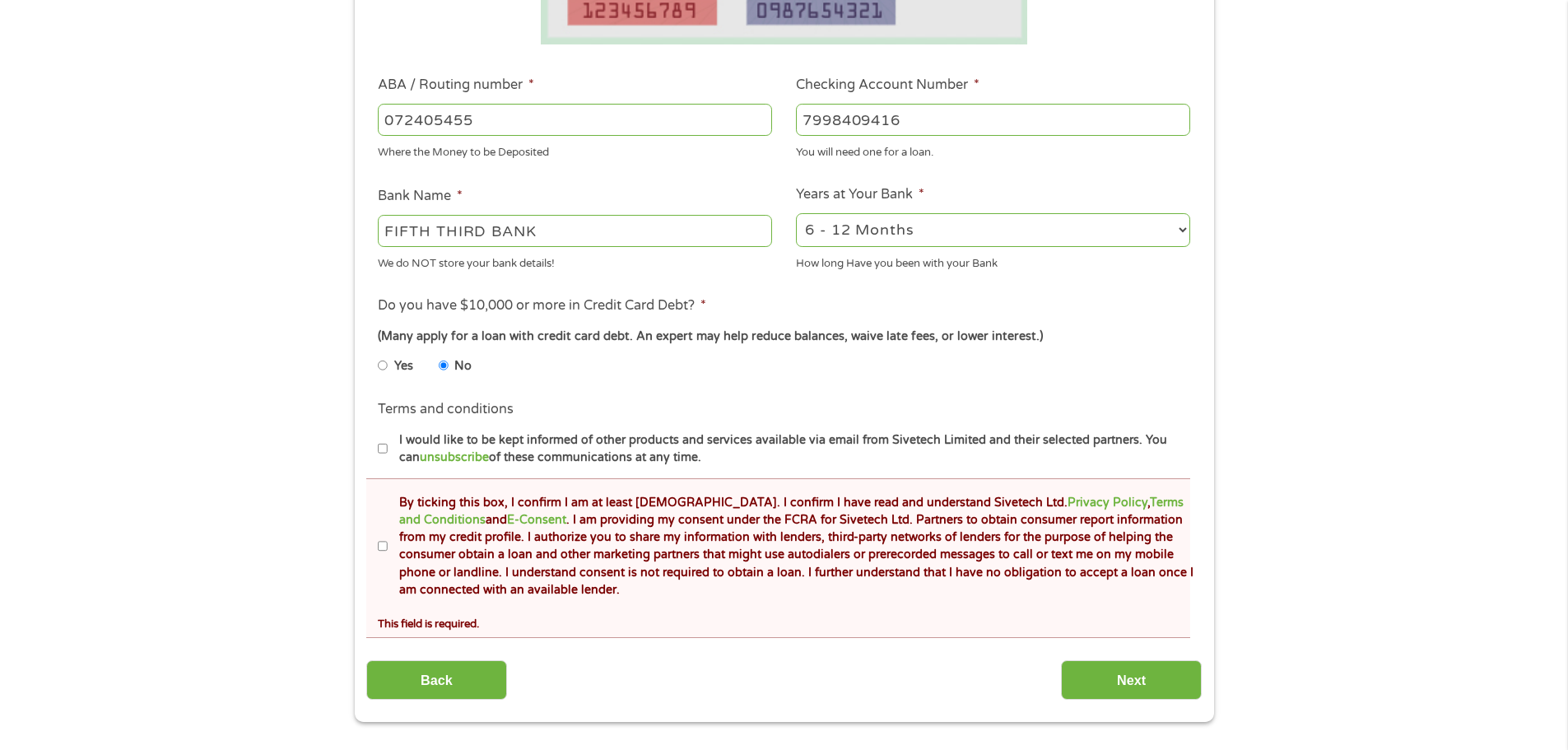
scroll to position [659, 0]
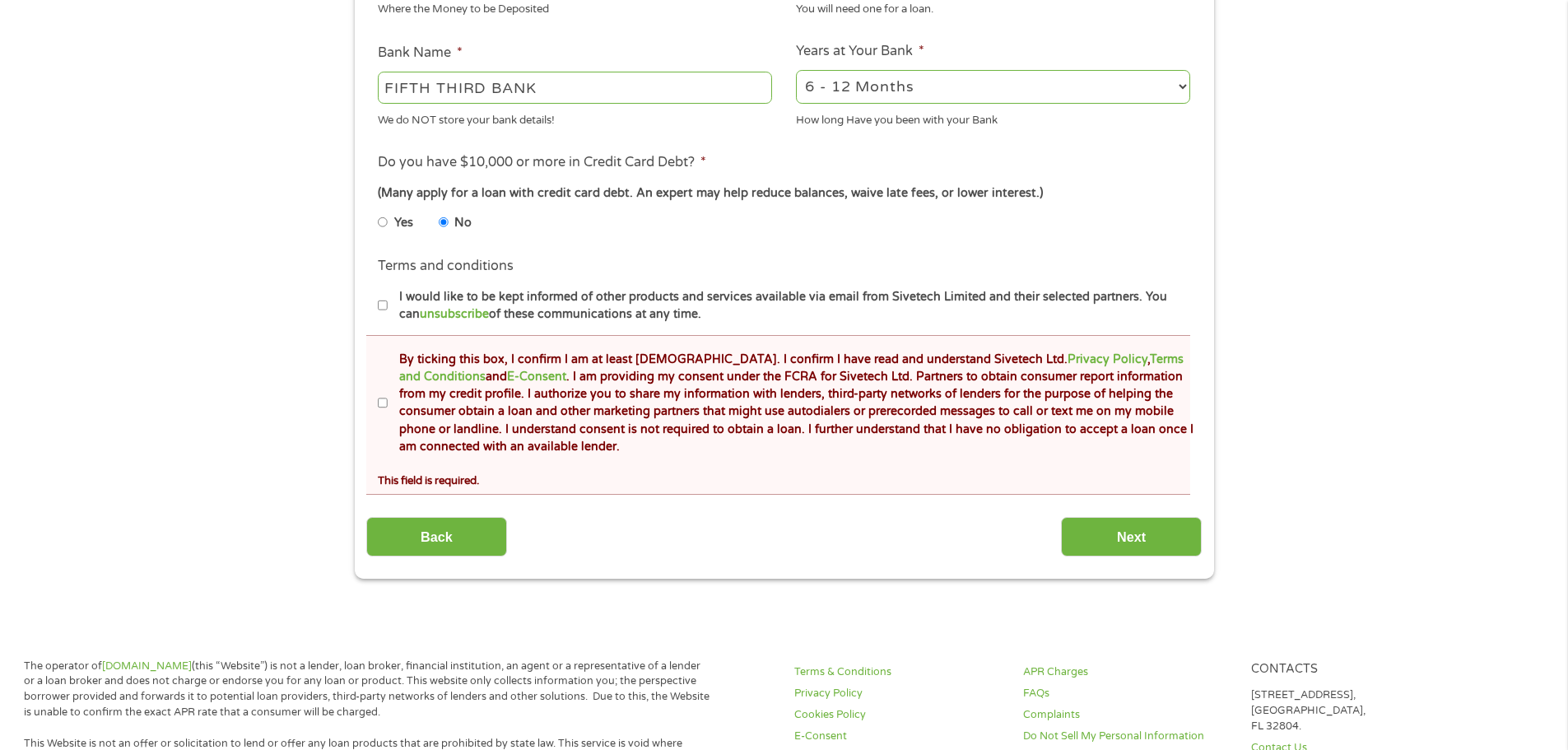
click at [381, 400] on input "By ticking this box, I confirm I am at least 18 years old. I confirm I have rea…" at bounding box center [382, 404] width 10 height 27
checkbox input "true"
click at [1145, 526] on input "Next" at bounding box center [1132, 537] width 141 height 40
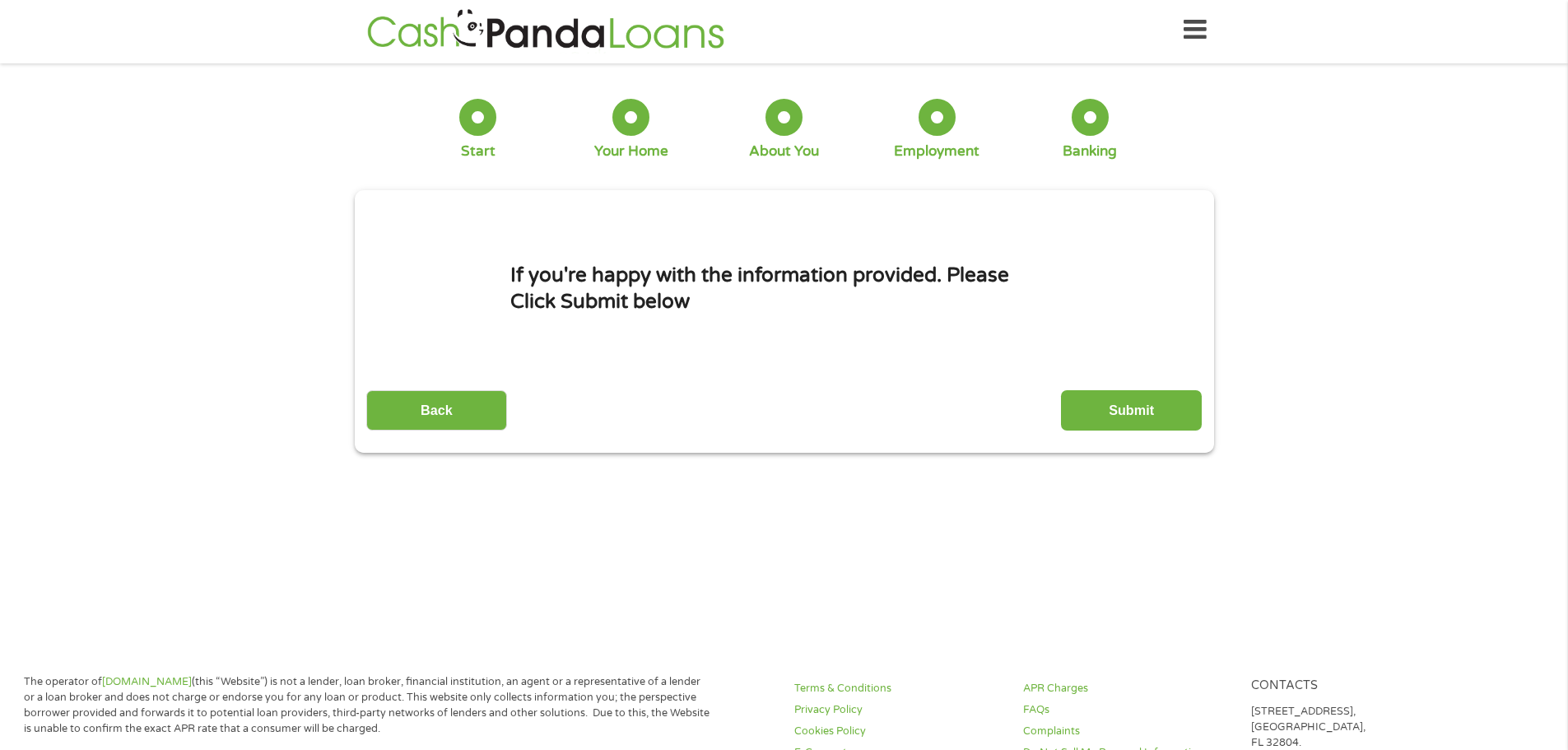
scroll to position [0, 0]
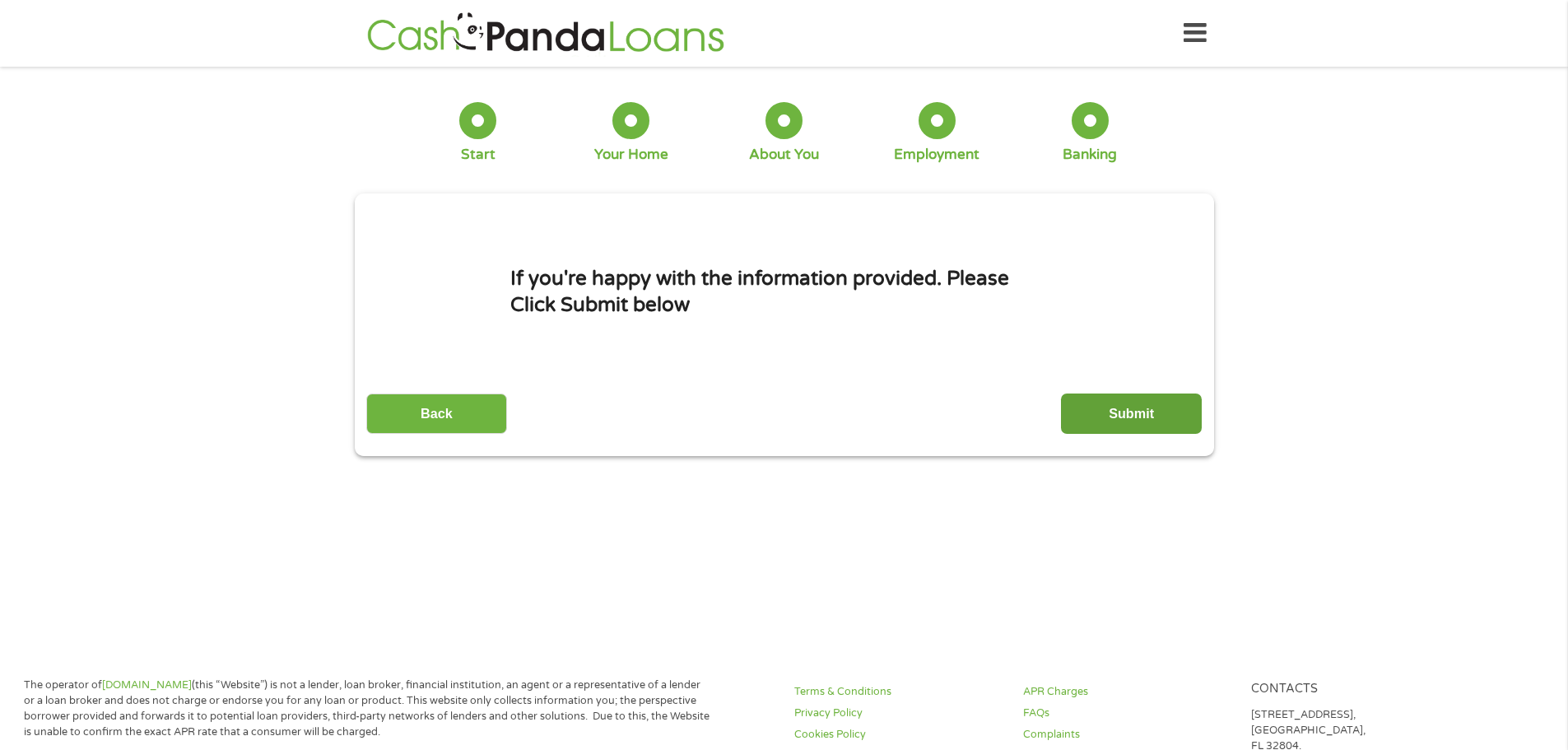
click at [1148, 410] on input "Submit" at bounding box center [1132, 413] width 141 height 40
